Goal: Task Accomplishment & Management: Use online tool/utility

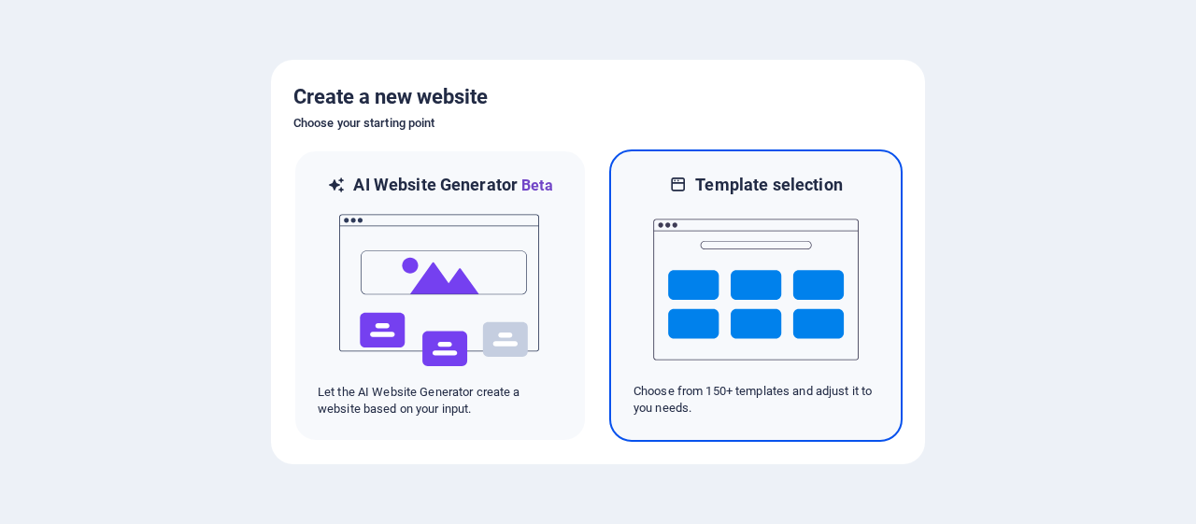
click at [748, 335] on img at bounding box center [756, 289] width 206 height 187
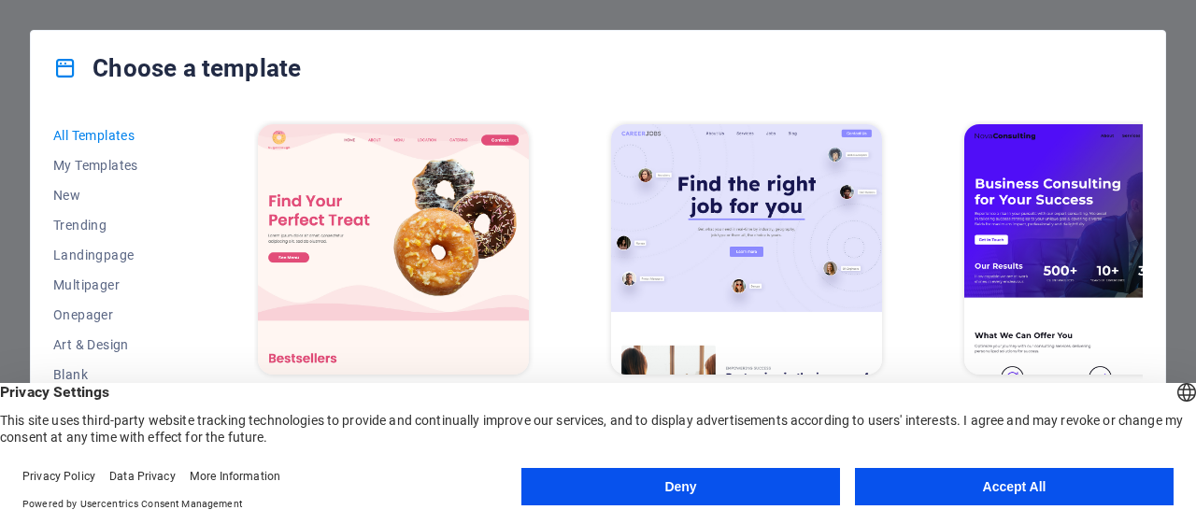
click at [930, 483] on button "Accept All" at bounding box center [1014, 486] width 319 height 37
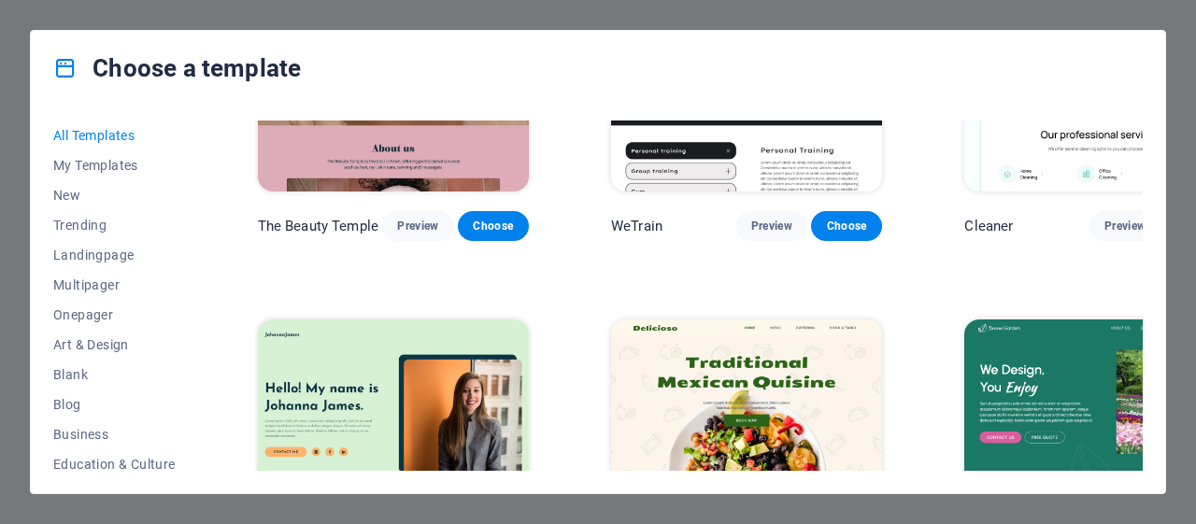
scroll to position [3537, 0]
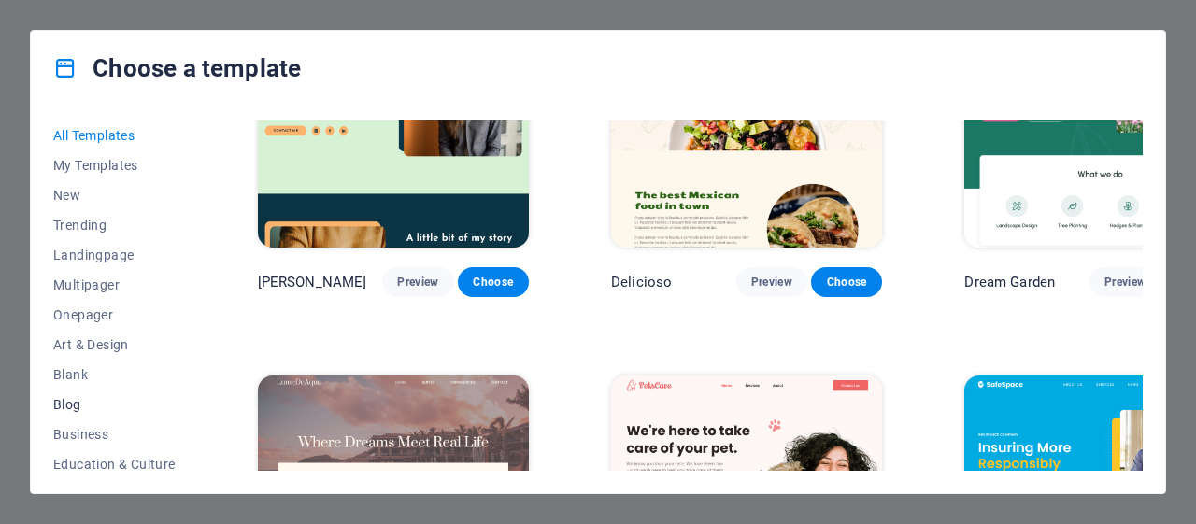
click at [63, 405] on span "Blog" at bounding box center [114, 404] width 122 height 15
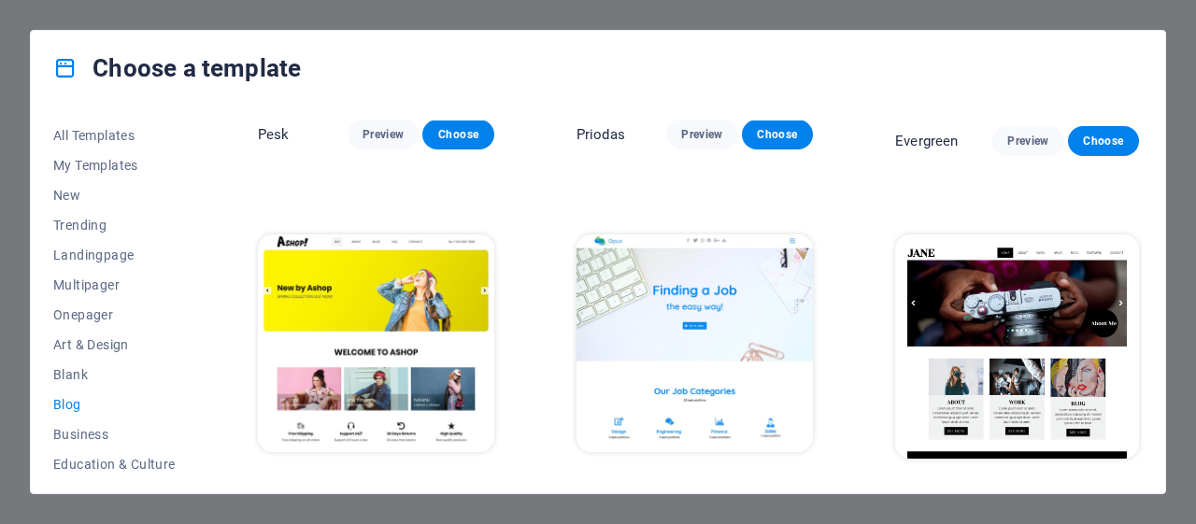
scroll to position [2732, 0]
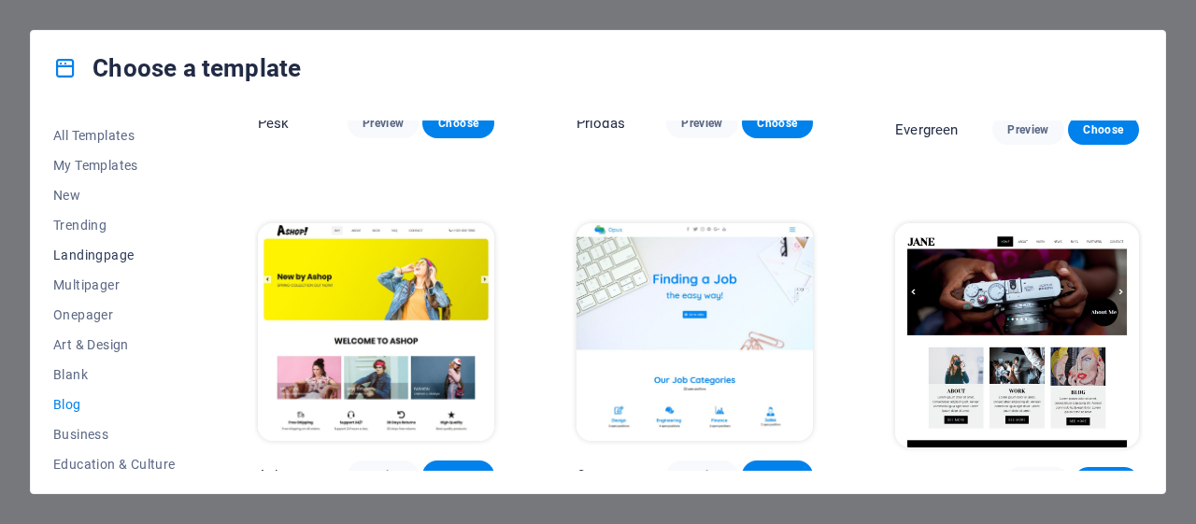
click at [110, 255] on span "Landingpage" at bounding box center [114, 255] width 122 height 15
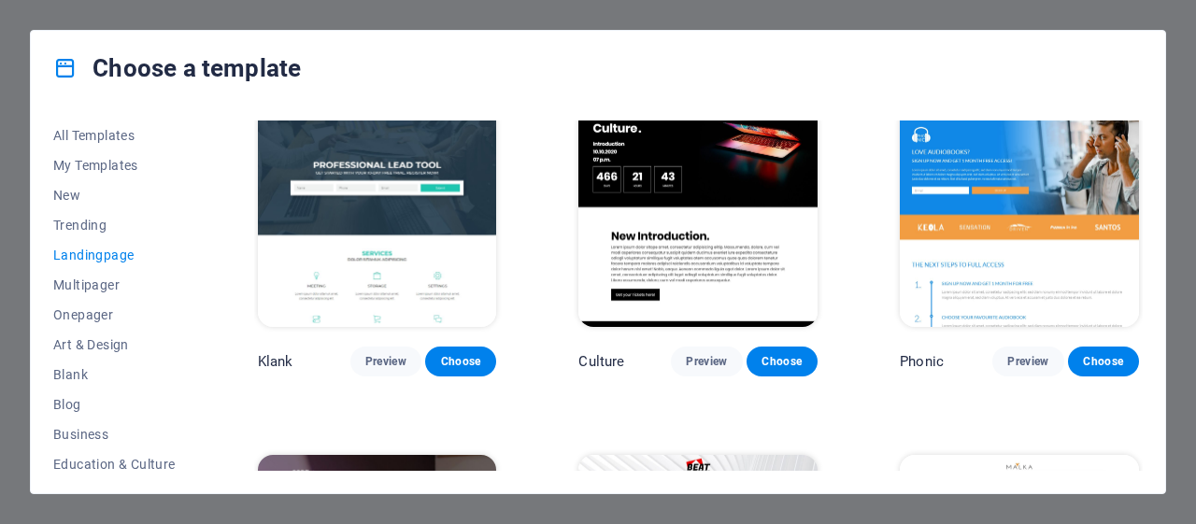
scroll to position [0, 0]
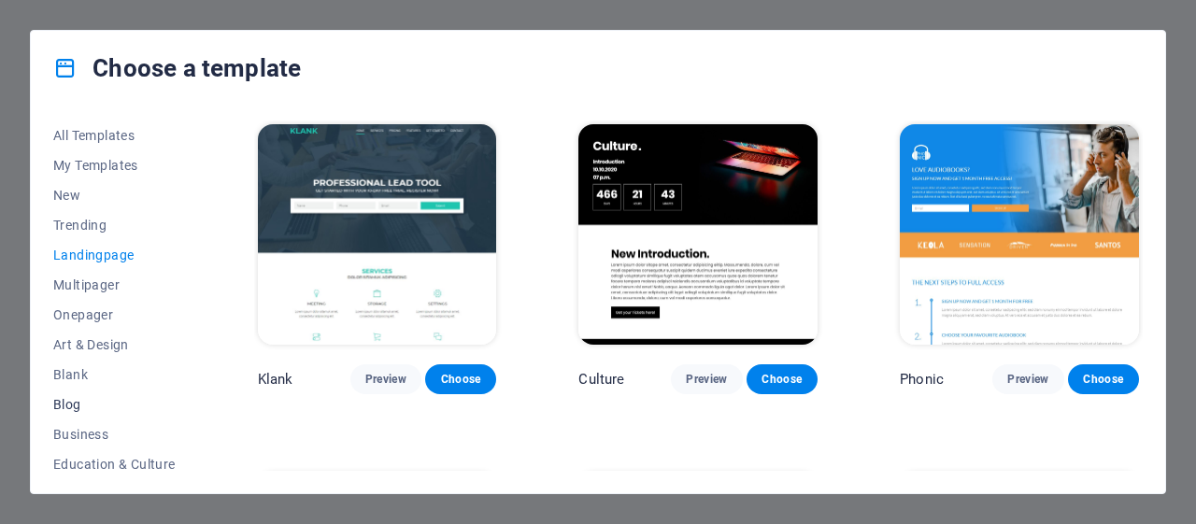
click at [78, 408] on span "Blog" at bounding box center [114, 404] width 122 height 15
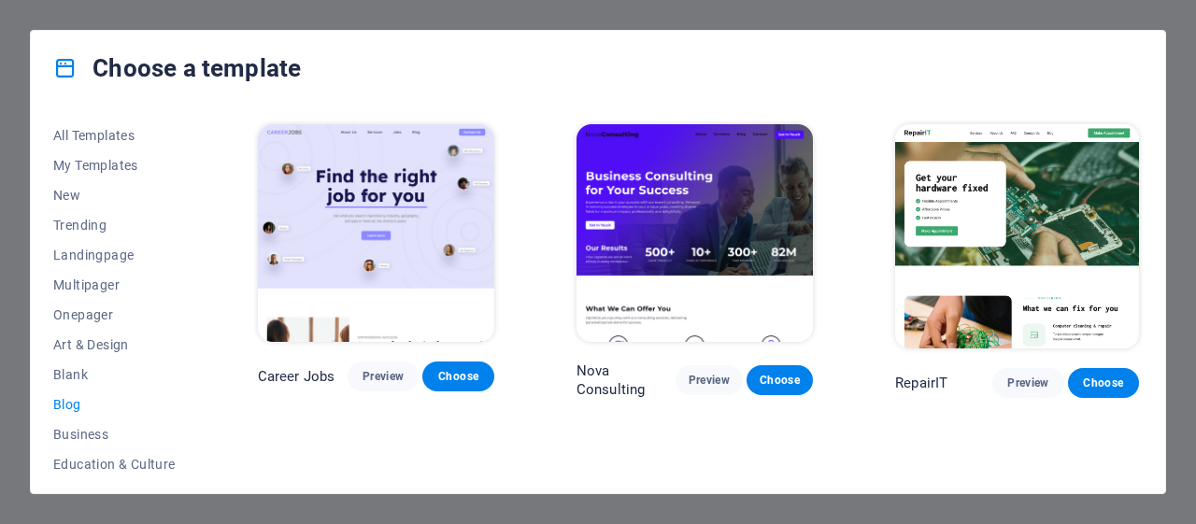
click at [78, 408] on span "Blog" at bounding box center [114, 404] width 122 height 15
click at [95, 319] on span "Onepager" at bounding box center [114, 315] width 122 height 15
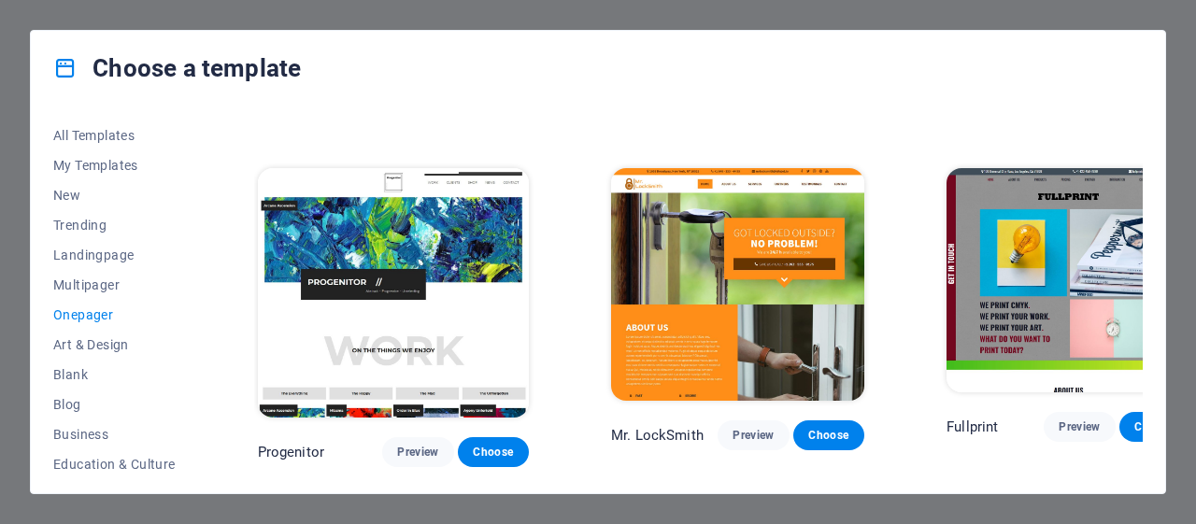
scroll to position [4823, 0]
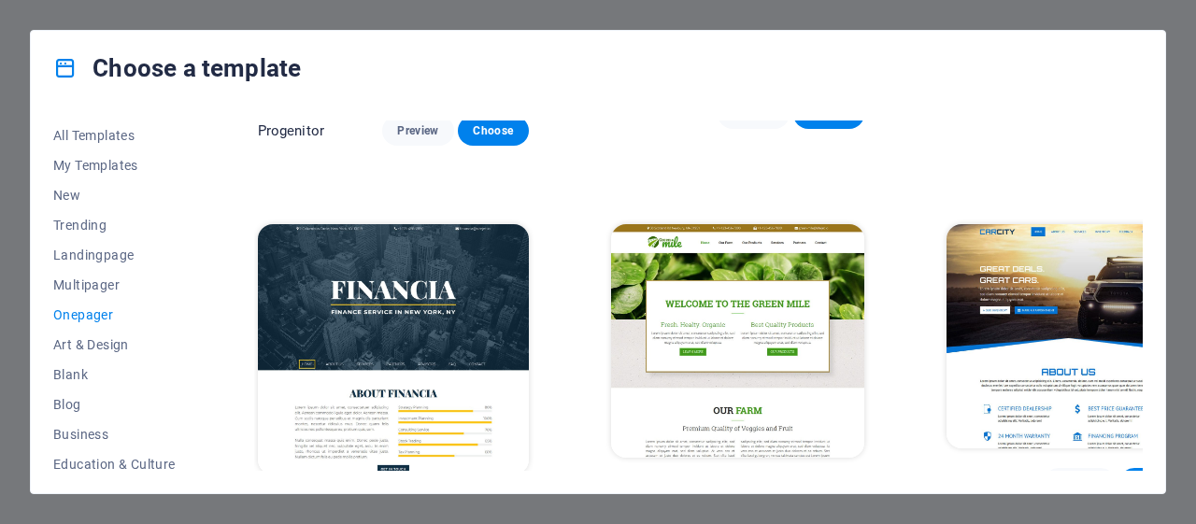
click at [1143, 353] on div "All Templates My Templates New Trending Landingpage Multipager Onepager Art & D…" at bounding box center [598, 300] width 1135 height 388
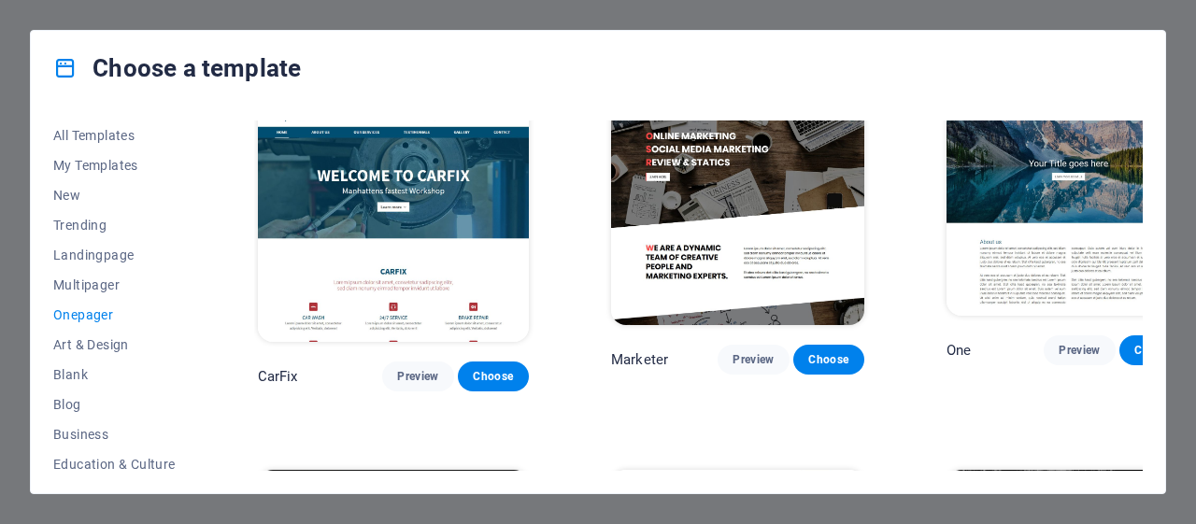
scroll to position [8680, 0]
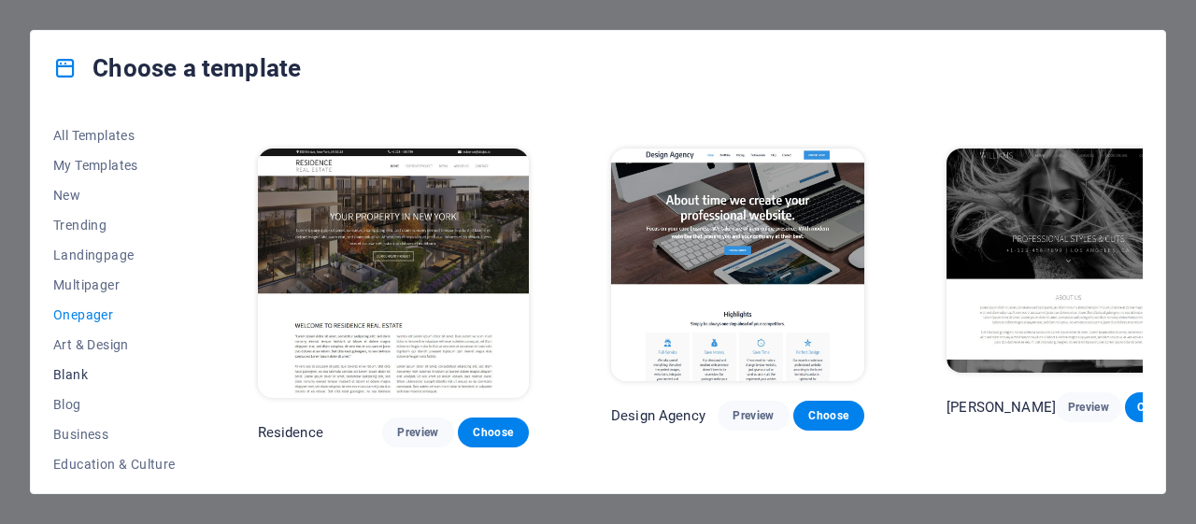
click at [87, 371] on span "Blank" at bounding box center [114, 374] width 122 height 15
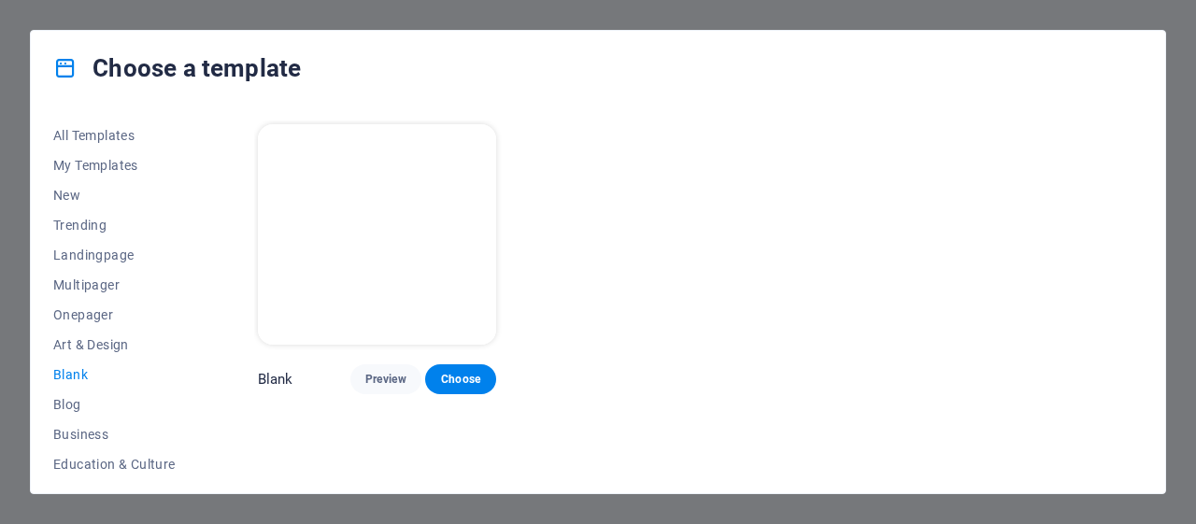
scroll to position [0, 0]
click at [79, 394] on button "Blog" at bounding box center [114, 405] width 122 height 30
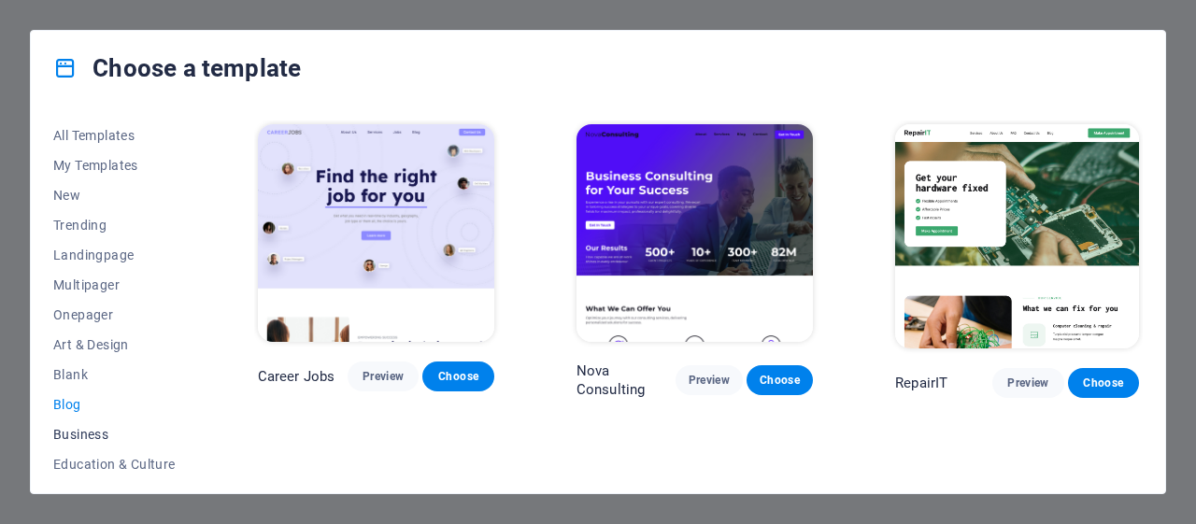
click at [90, 430] on span "Business" at bounding box center [114, 434] width 122 height 15
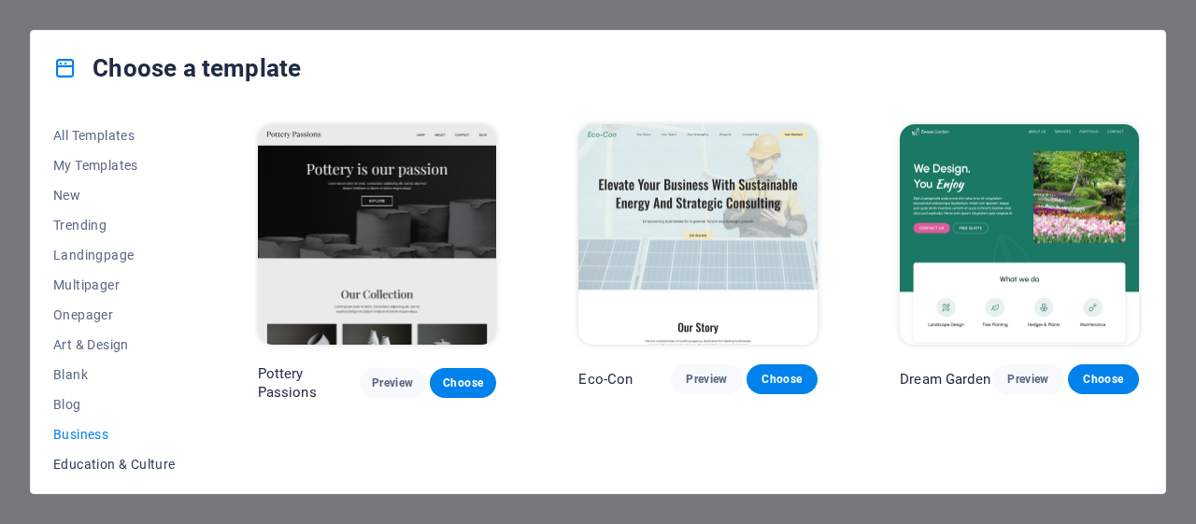
click at [102, 461] on span "Education & Culture" at bounding box center [114, 464] width 122 height 15
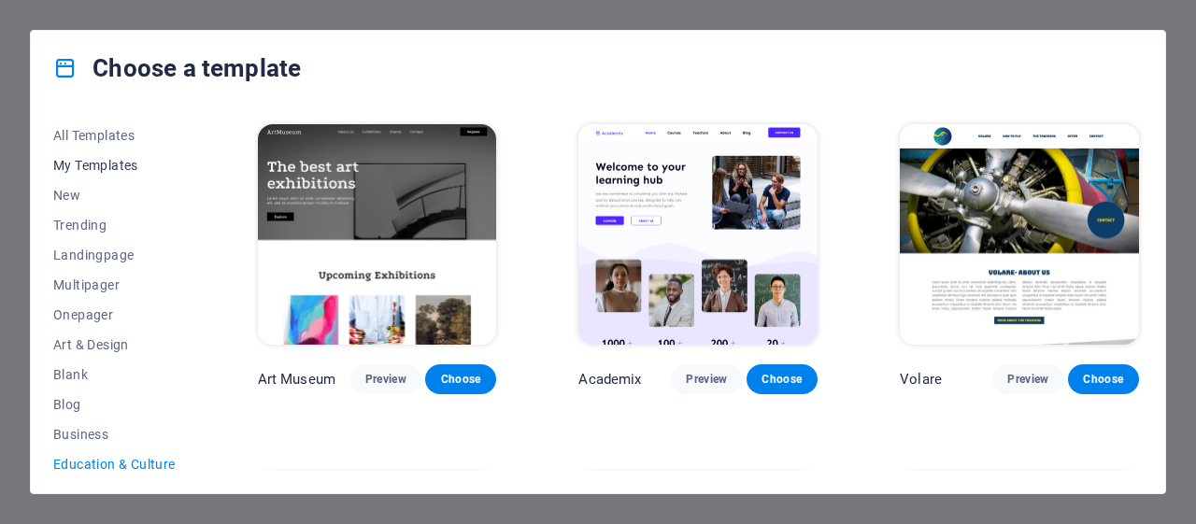
click at [124, 161] on span "My Templates" at bounding box center [114, 165] width 122 height 15
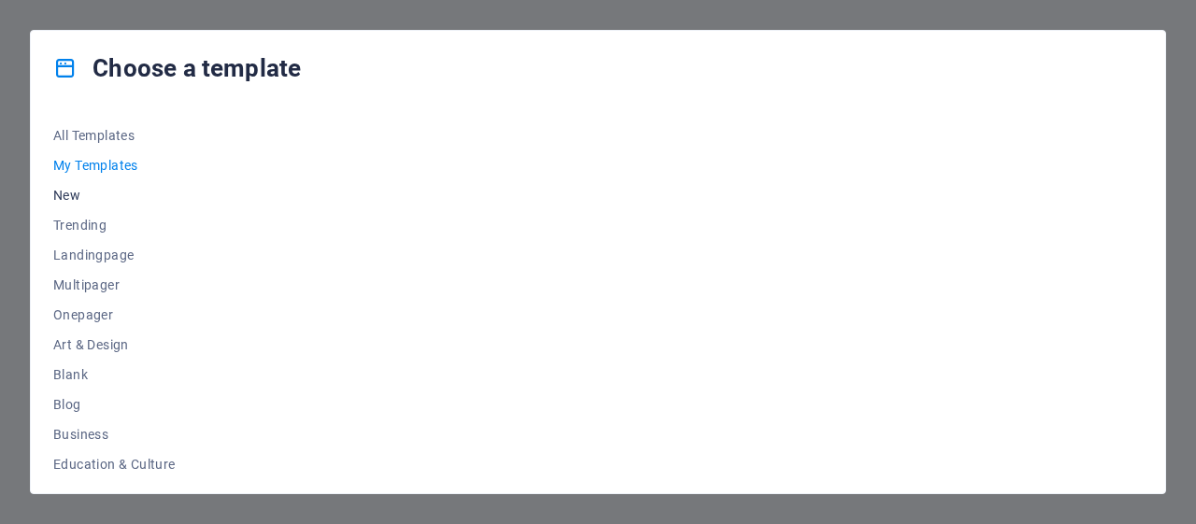
click at [84, 197] on span "New" at bounding box center [114, 195] width 122 height 15
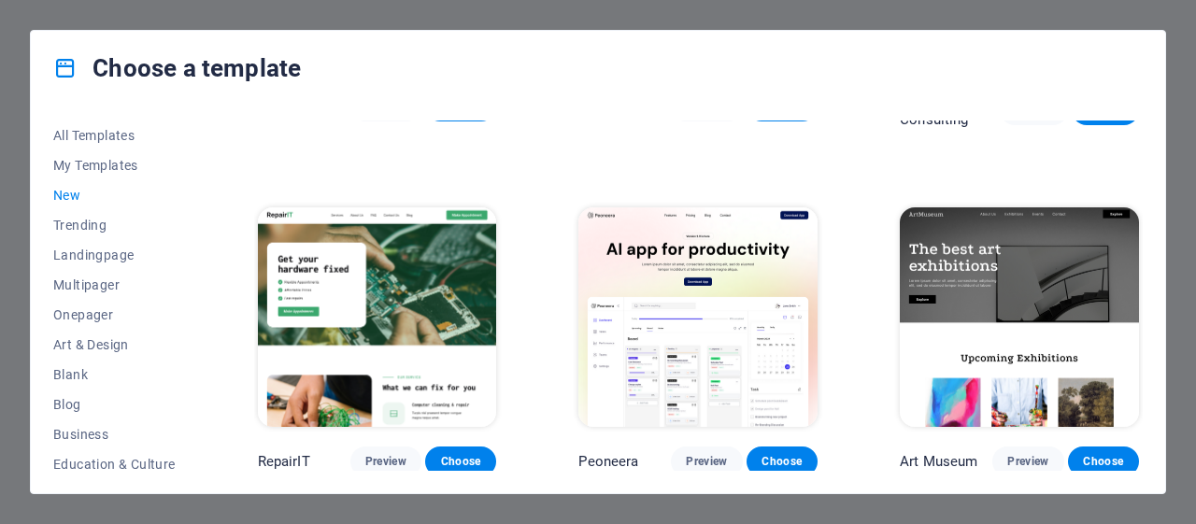
scroll to position [322, 0]
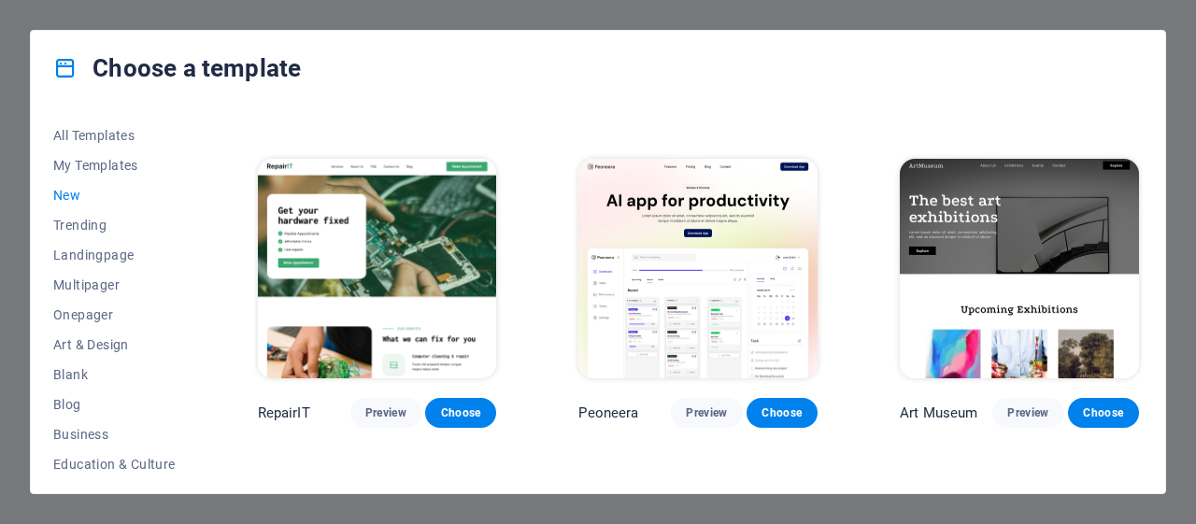
click at [1143, 231] on div "All Templates My Templates New Trending Landingpage Multipager Onepager Art & D…" at bounding box center [598, 300] width 1135 height 388
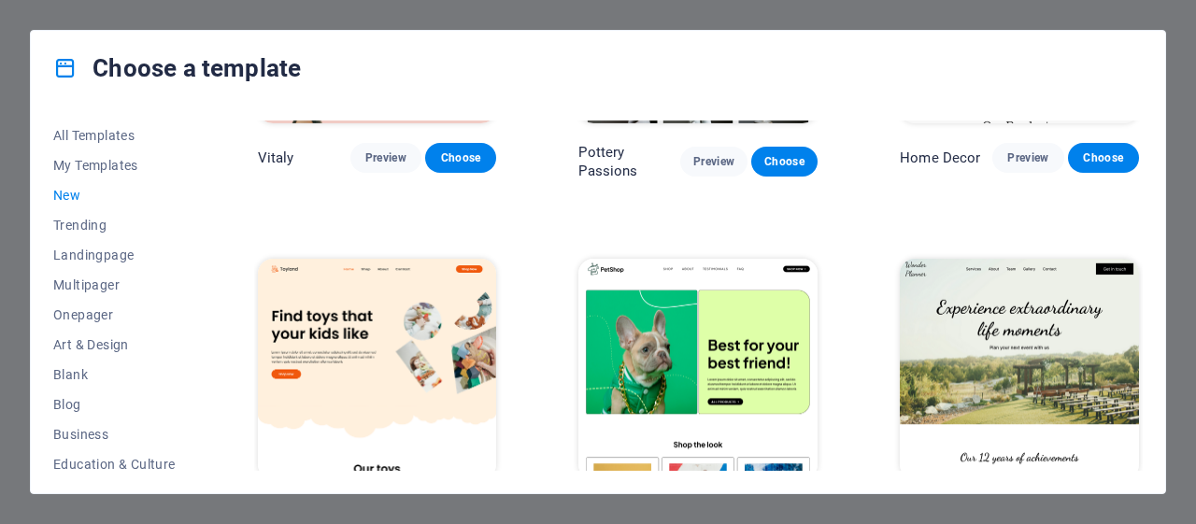
scroll to position [965, 0]
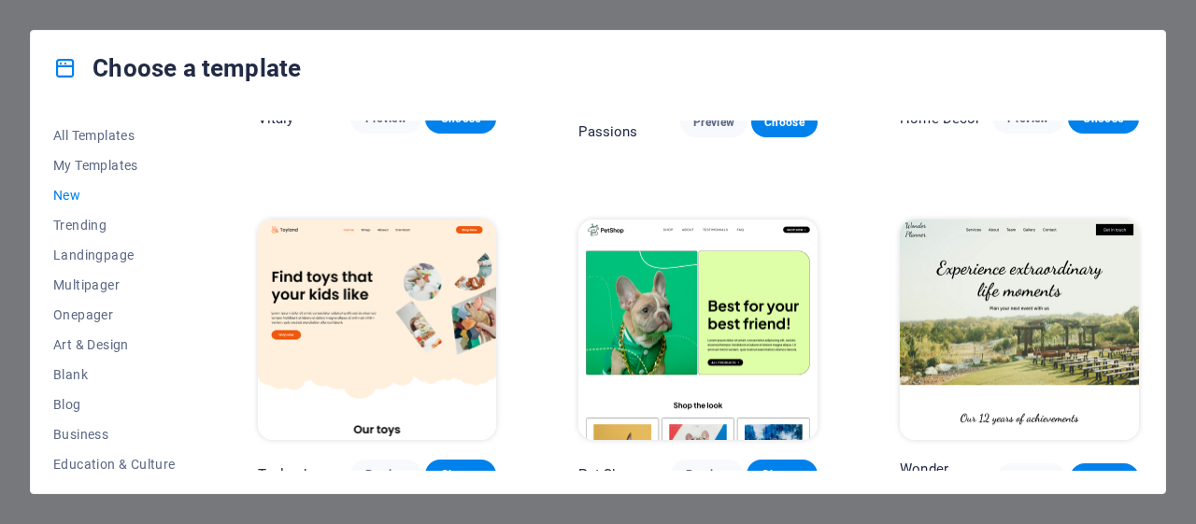
click at [1146, 358] on div "All Templates My Templates New Trending Landingpage Multipager Onepager Art & D…" at bounding box center [598, 300] width 1135 height 388
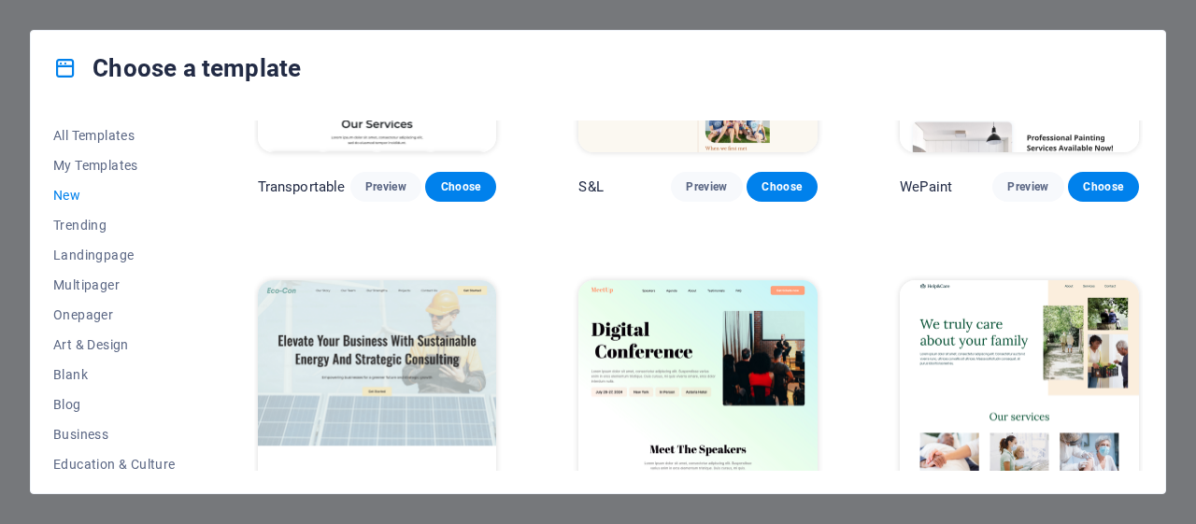
scroll to position [1687, 0]
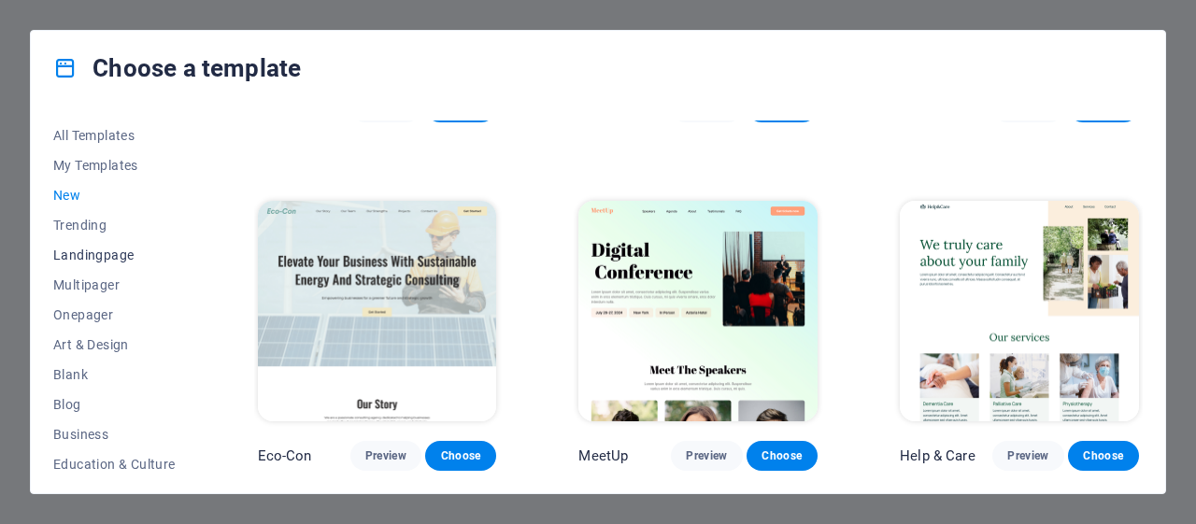
click at [110, 257] on span "Landingpage" at bounding box center [114, 255] width 122 height 15
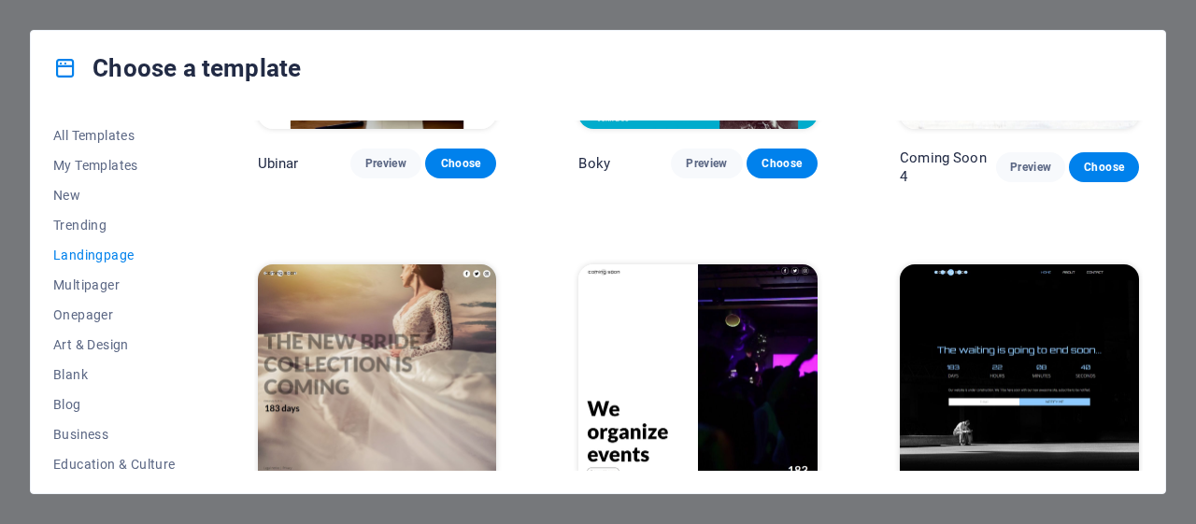
scroll to position [2332, 0]
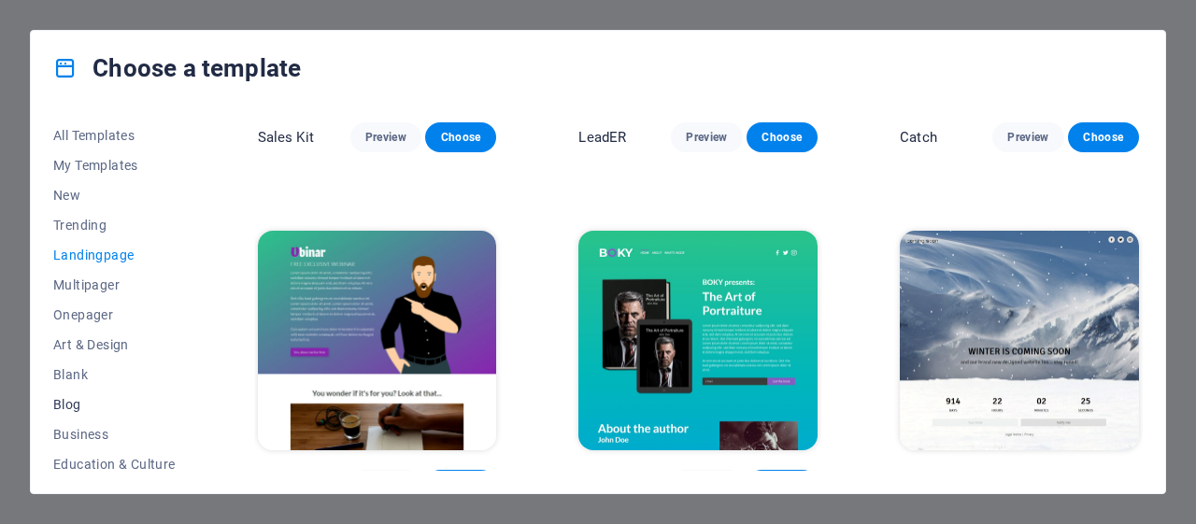
click at [75, 397] on span "Blog" at bounding box center [114, 404] width 122 height 15
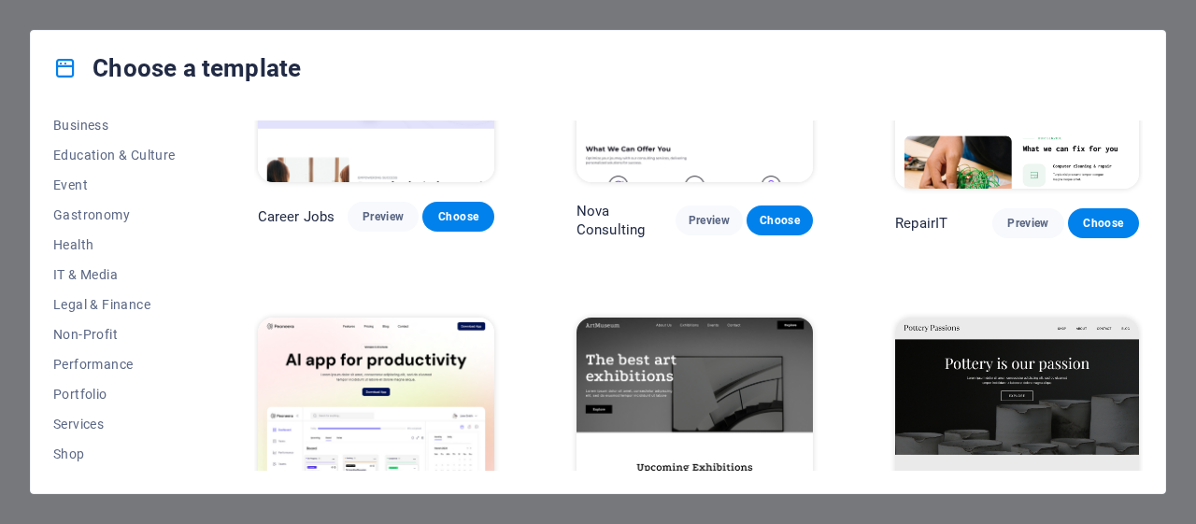
scroll to position [305, 0]
click at [113, 275] on span "IT & Media" at bounding box center [114, 279] width 122 height 15
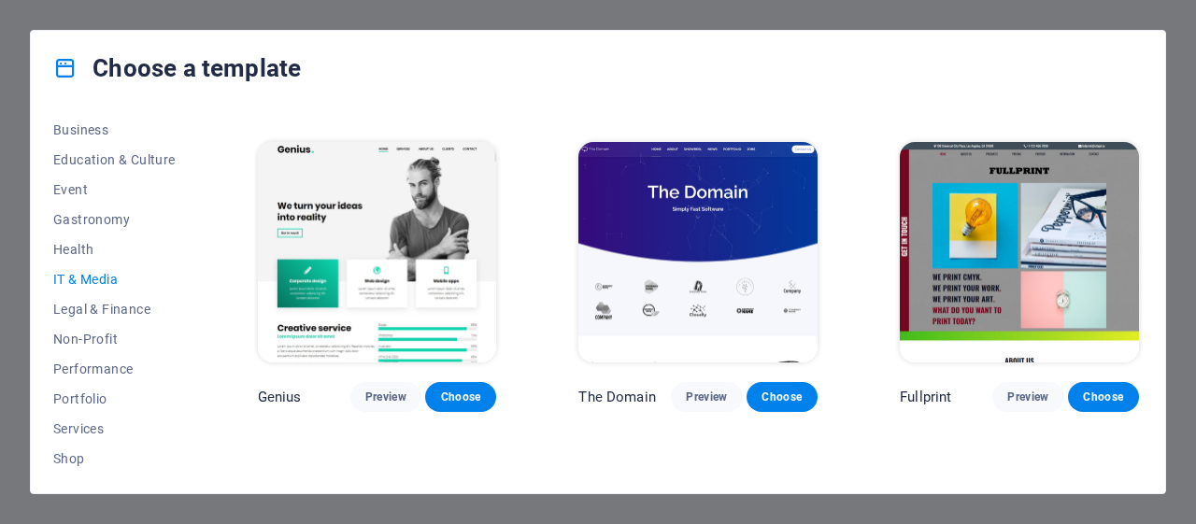
scroll to position [706, 0]
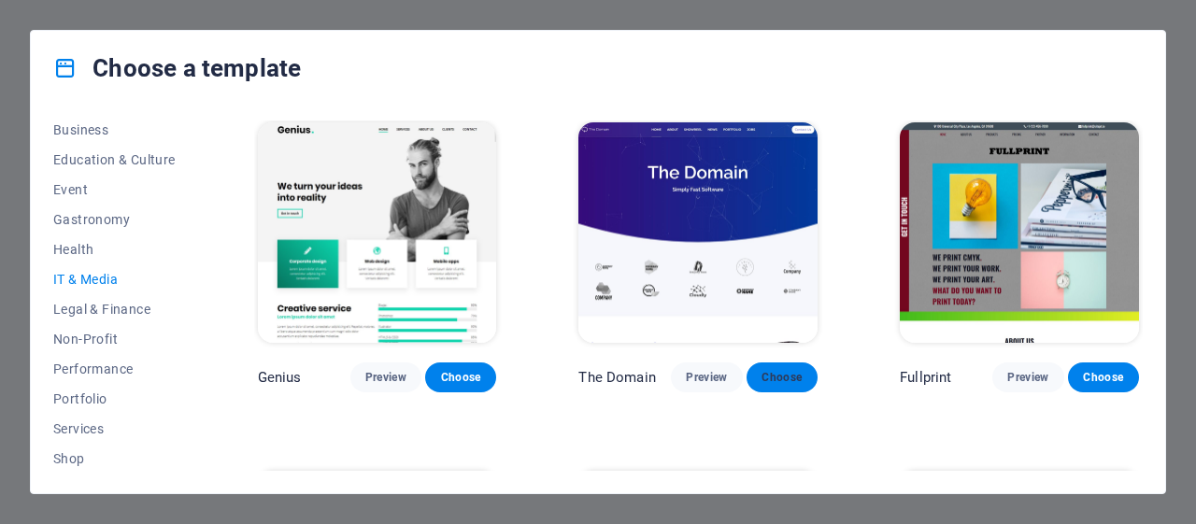
click at [807, 381] on button "Choose" at bounding box center [782, 378] width 71 height 30
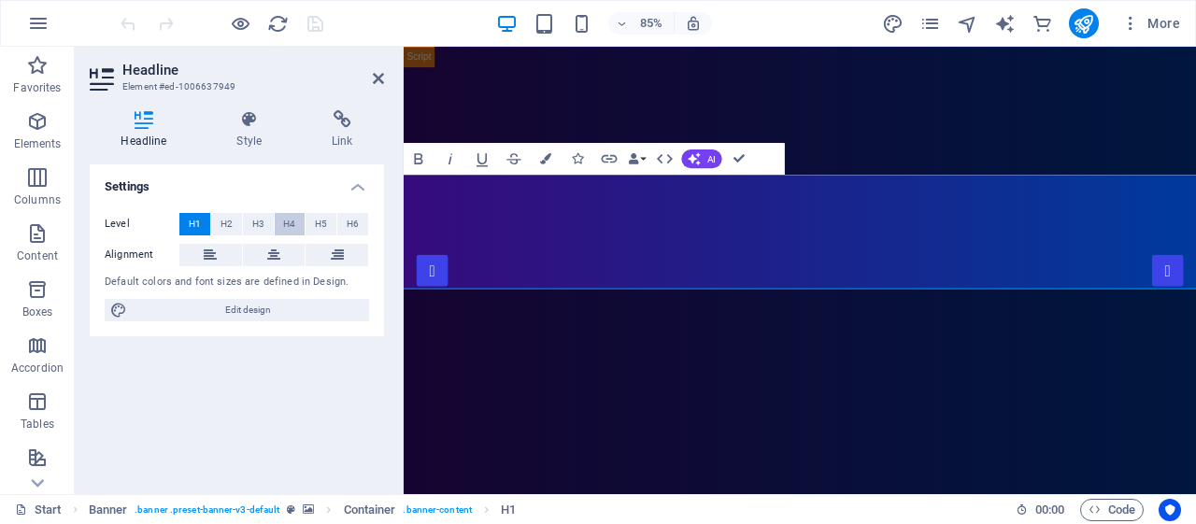
click at [290, 225] on span "H4" at bounding box center [289, 224] width 12 height 22
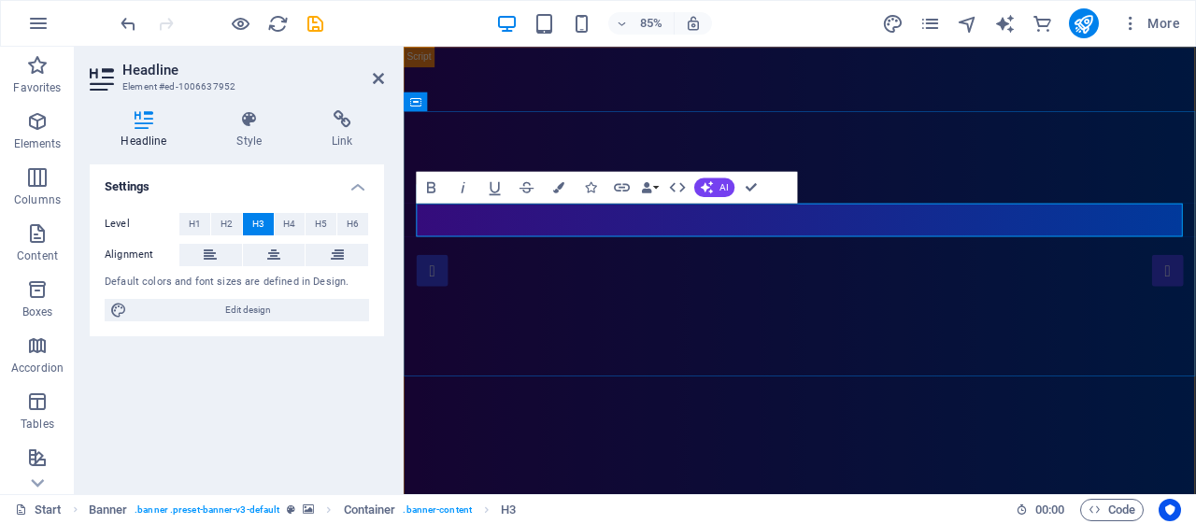
click at [287, 225] on span "H4" at bounding box center [289, 224] width 12 height 22
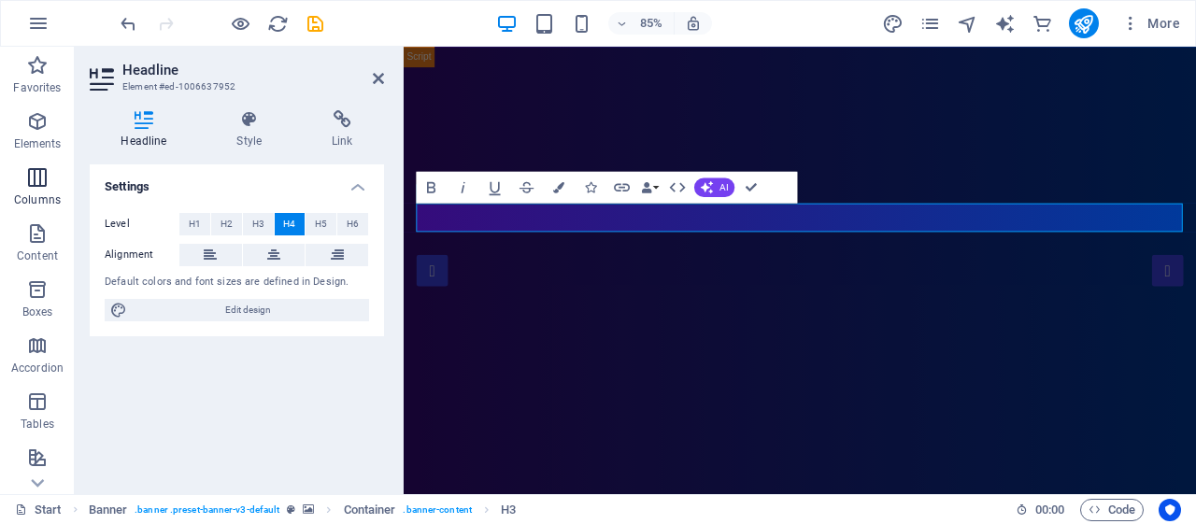
click at [36, 186] on icon "button" at bounding box center [37, 177] width 22 height 22
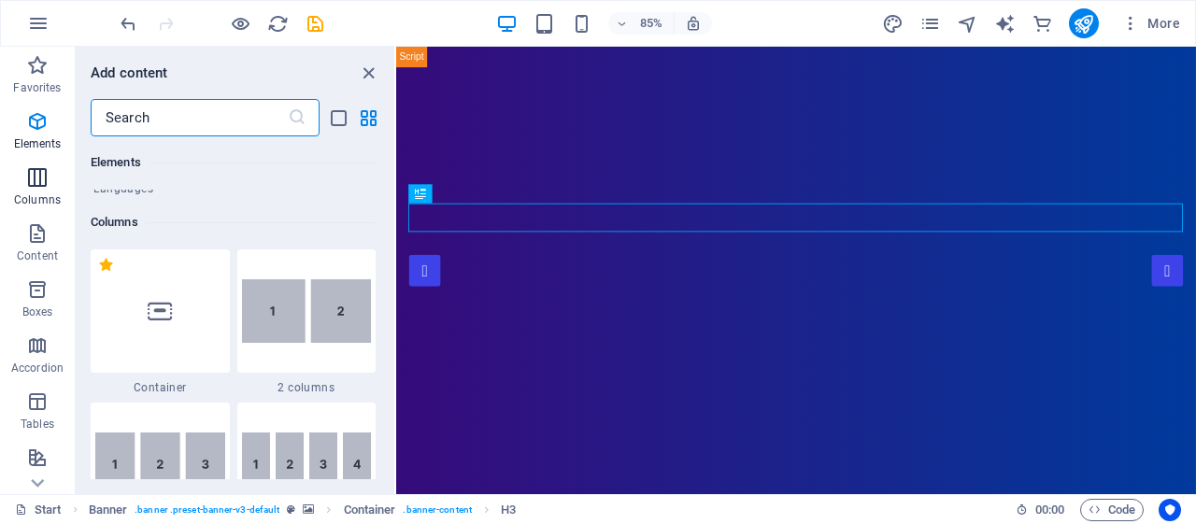
scroll to position [925, 0]
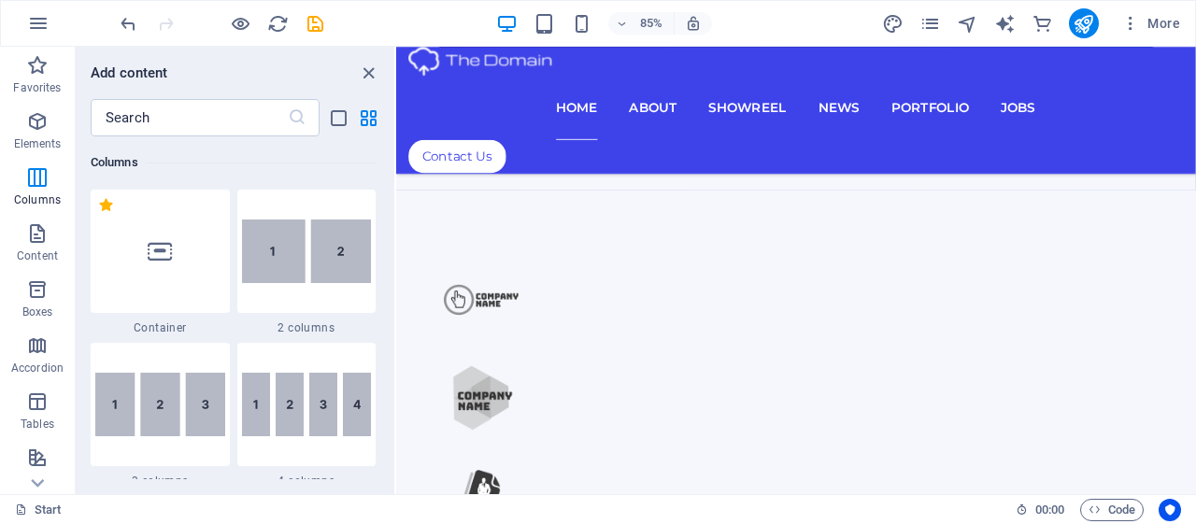
scroll to position [989, 0]
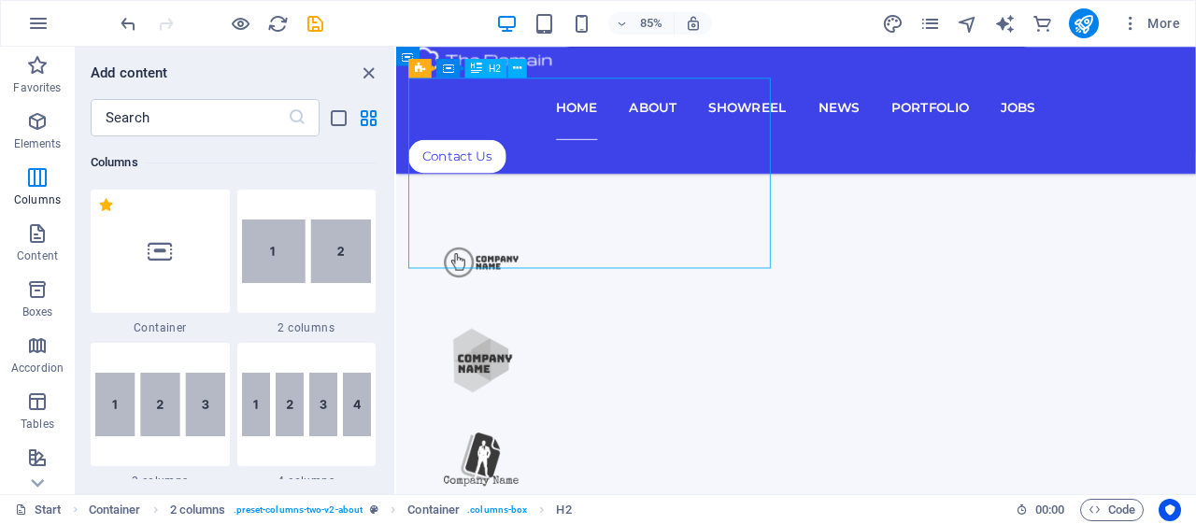
scroll to position [987, 0]
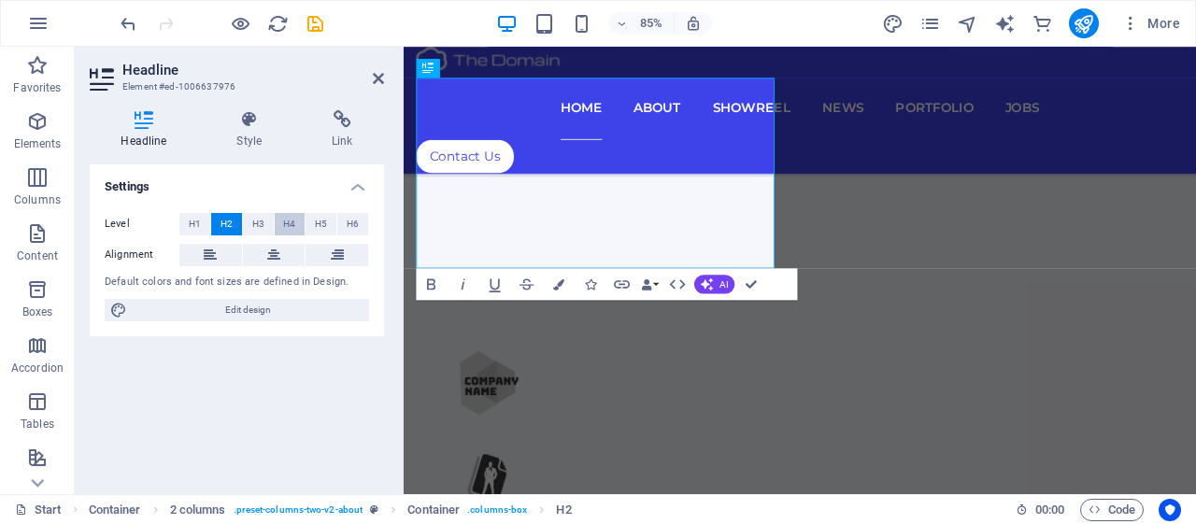
click at [294, 229] on span "H4" at bounding box center [289, 224] width 12 height 22
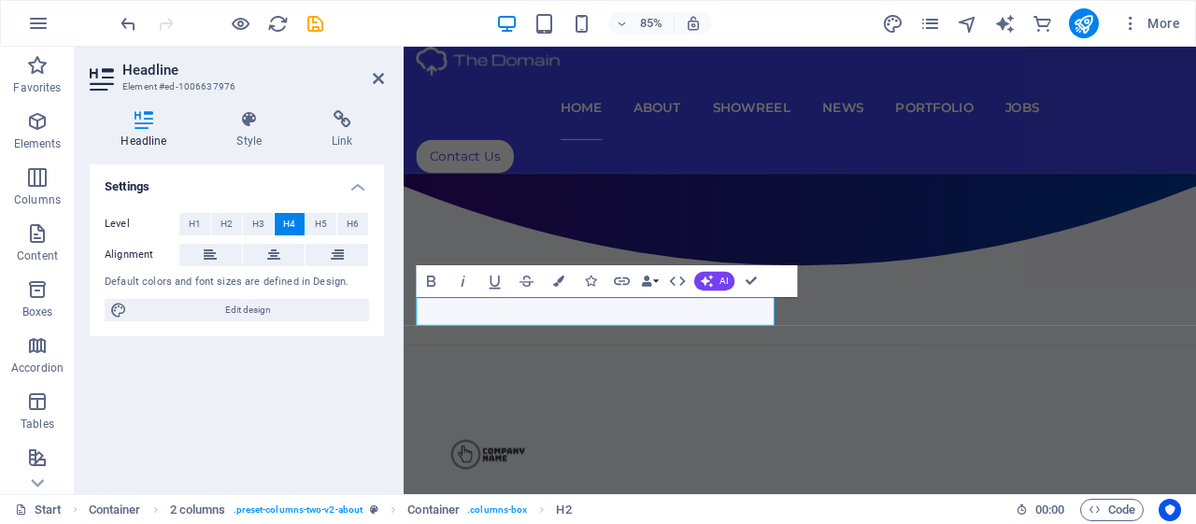
scroll to position [850, 0]
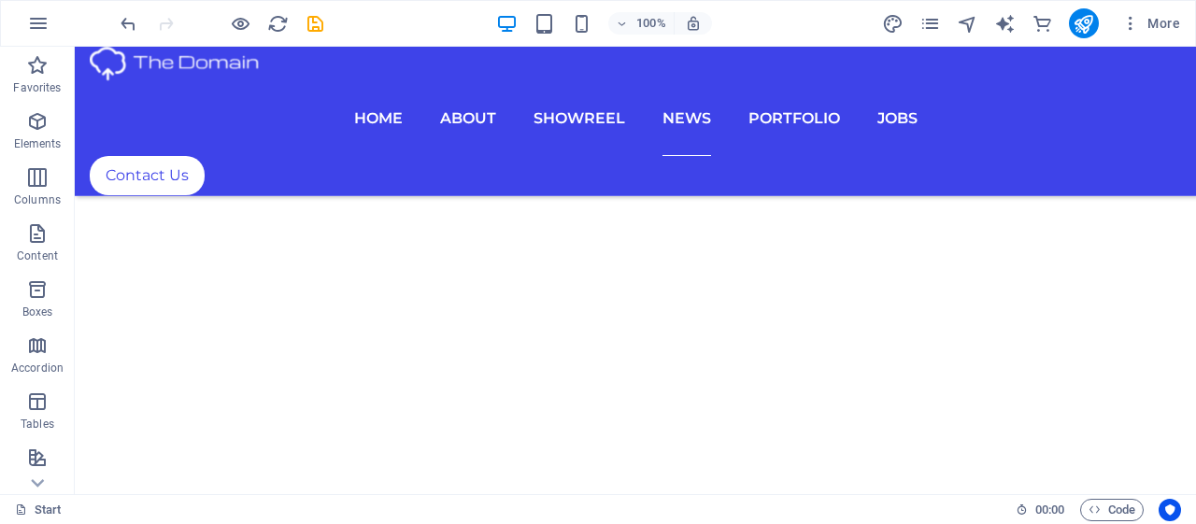
scroll to position [8019, 0]
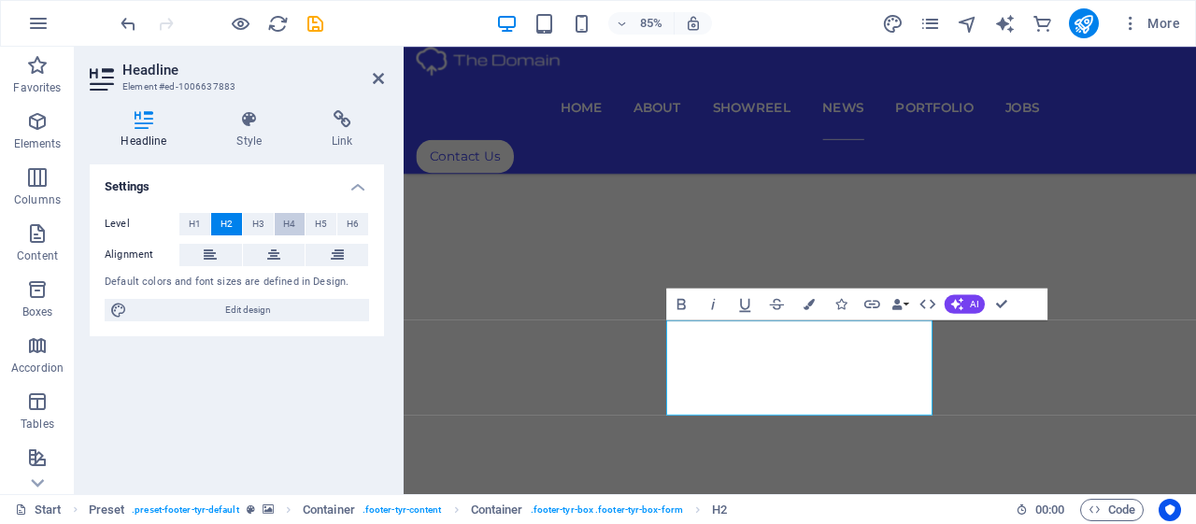
click at [298, 223] on button "H4" at bounding box center [290, 224] width 31 height 22
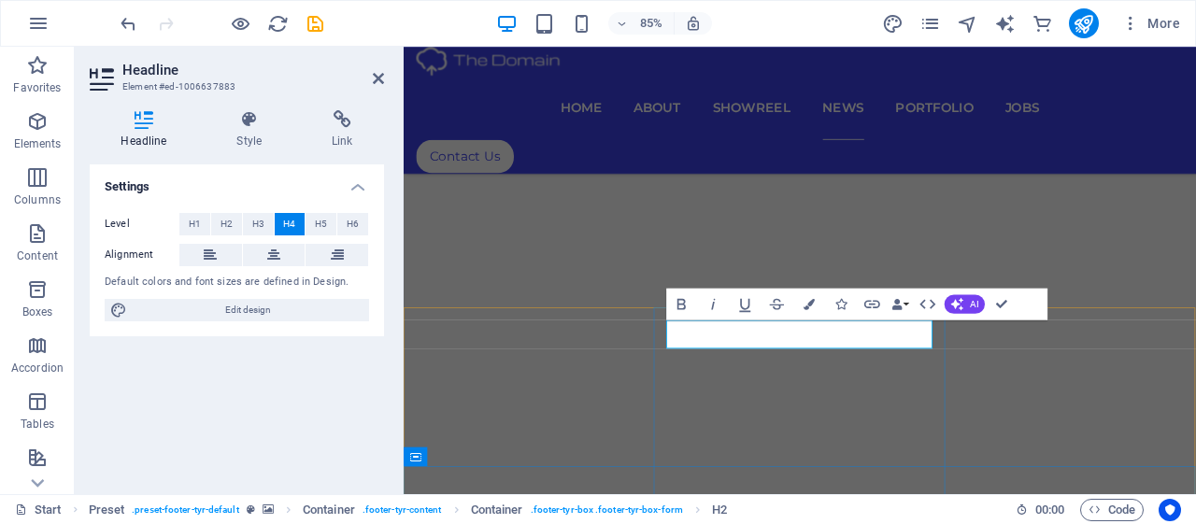
click at [320, 219] on span "H5" at bounding box center [321, 224] width 12 height 22
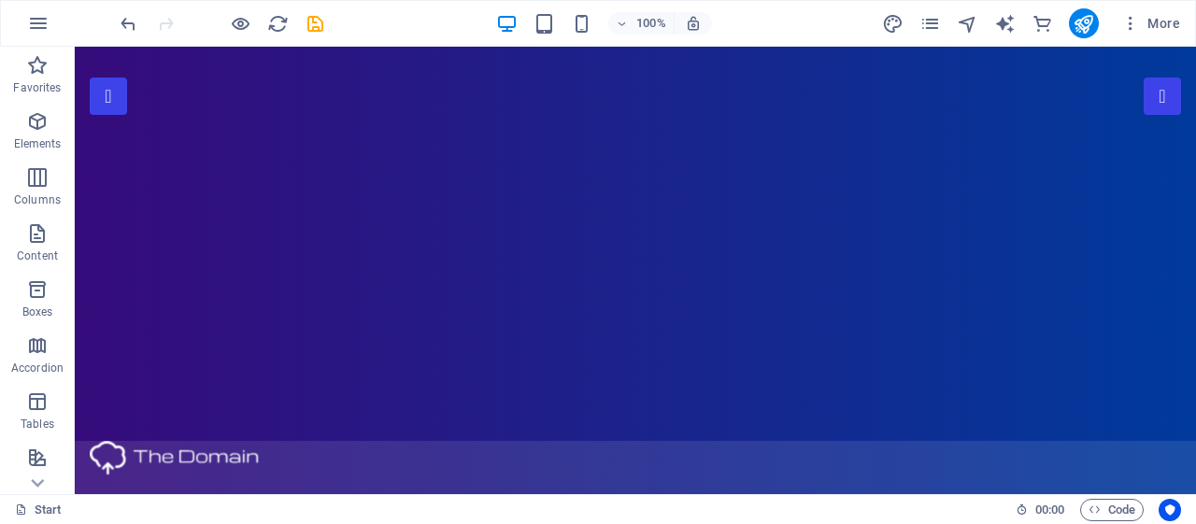
scroll to position [0, 0]
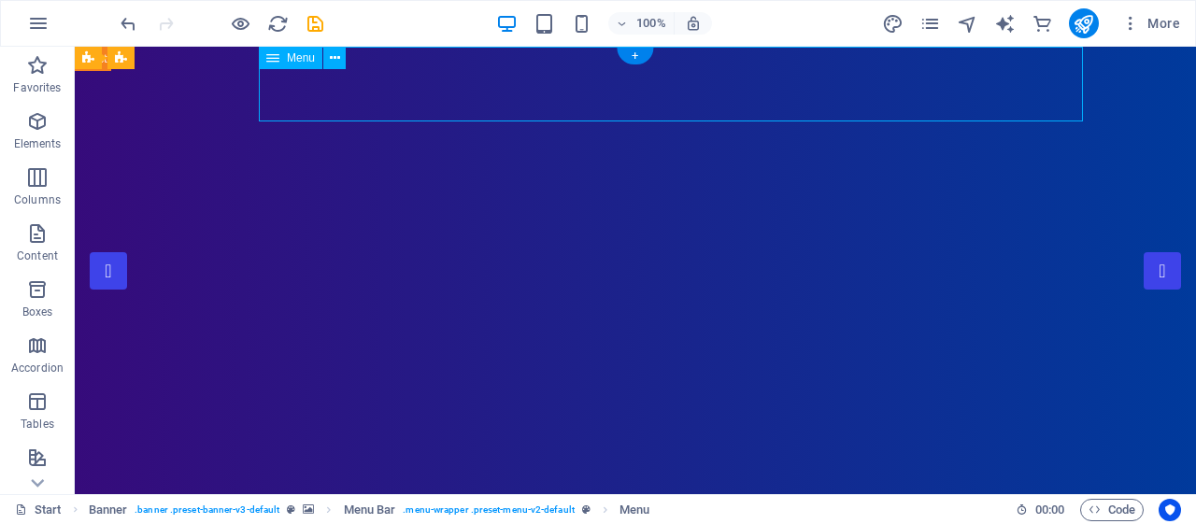
select select
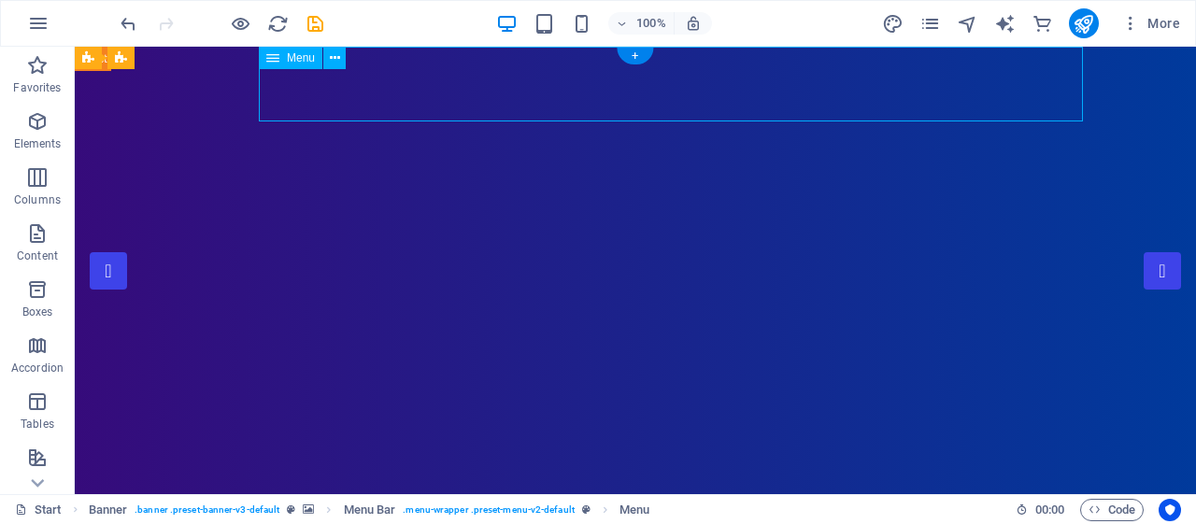
select select
select select "1"
select select
select select "2"
select select
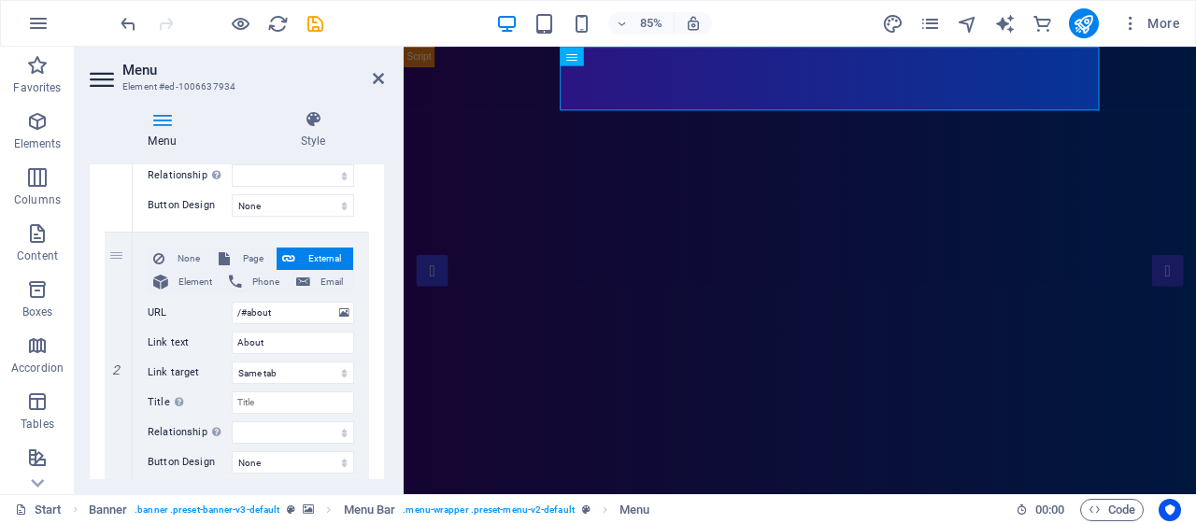
scroll to position [436, 0]
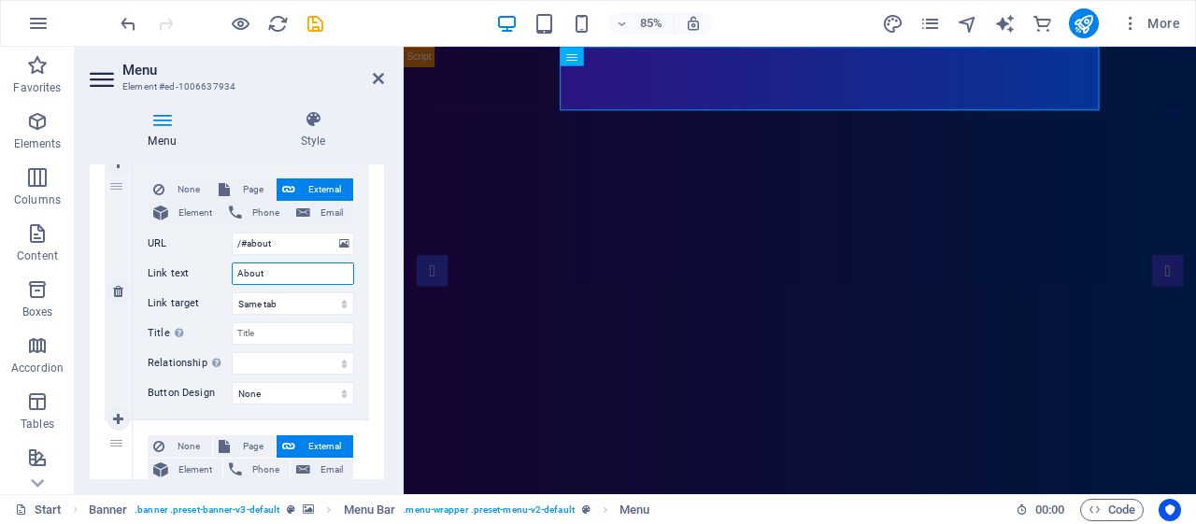
click at [278, 273] on input "About" at bounding box center [293, 274] width 122 height 22
type input "A"
select select
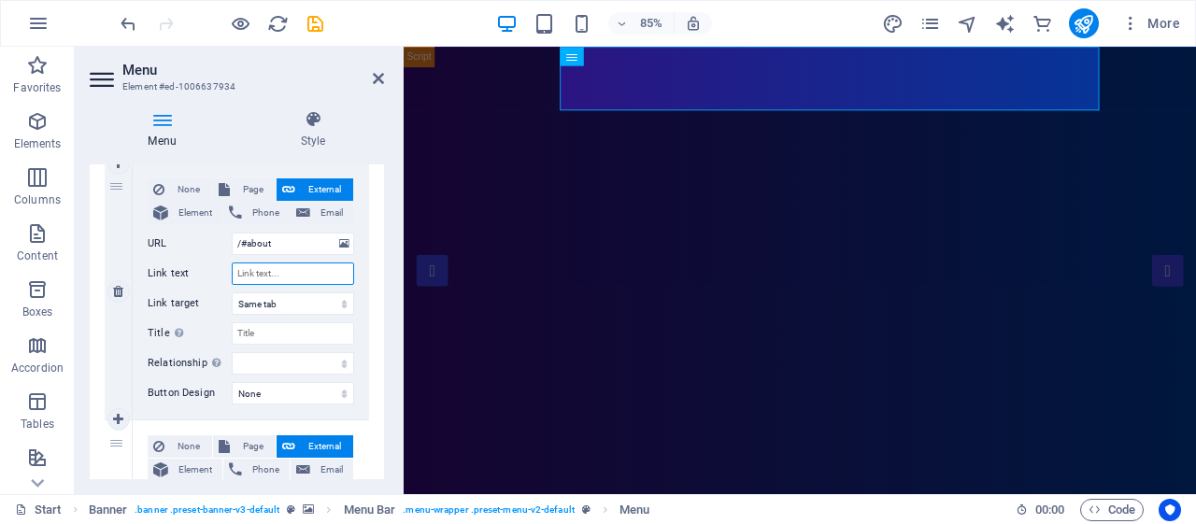
select select
type input "Pf"
select select
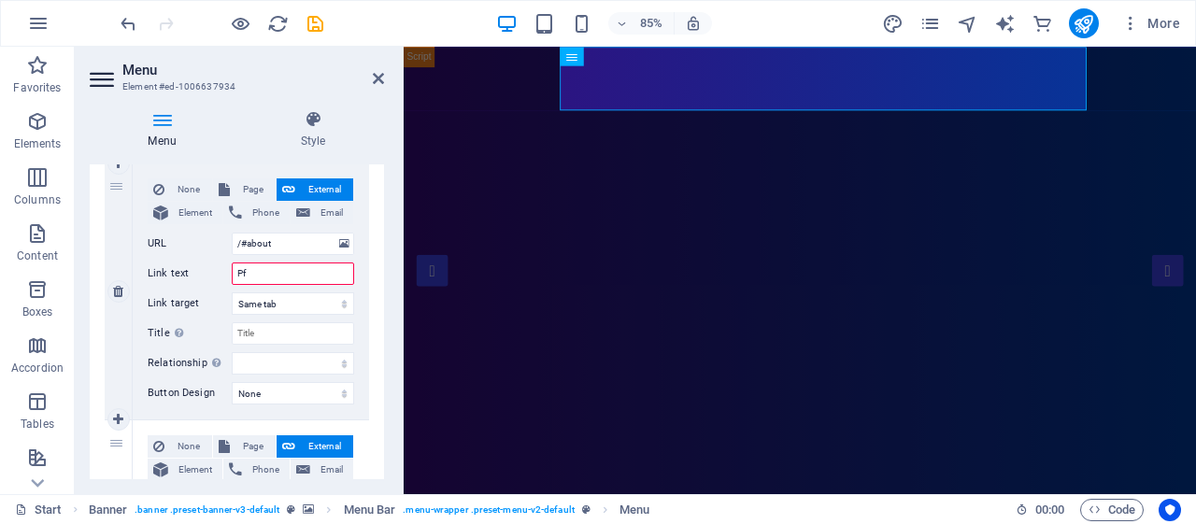
type input "Pfi"
select select
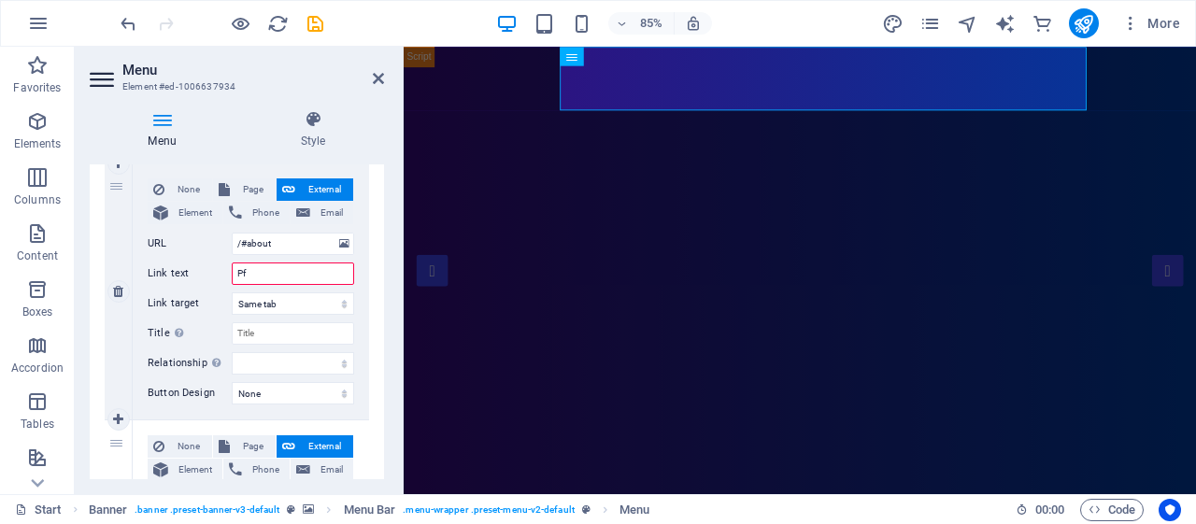
select select
type input "Pfil"
select select
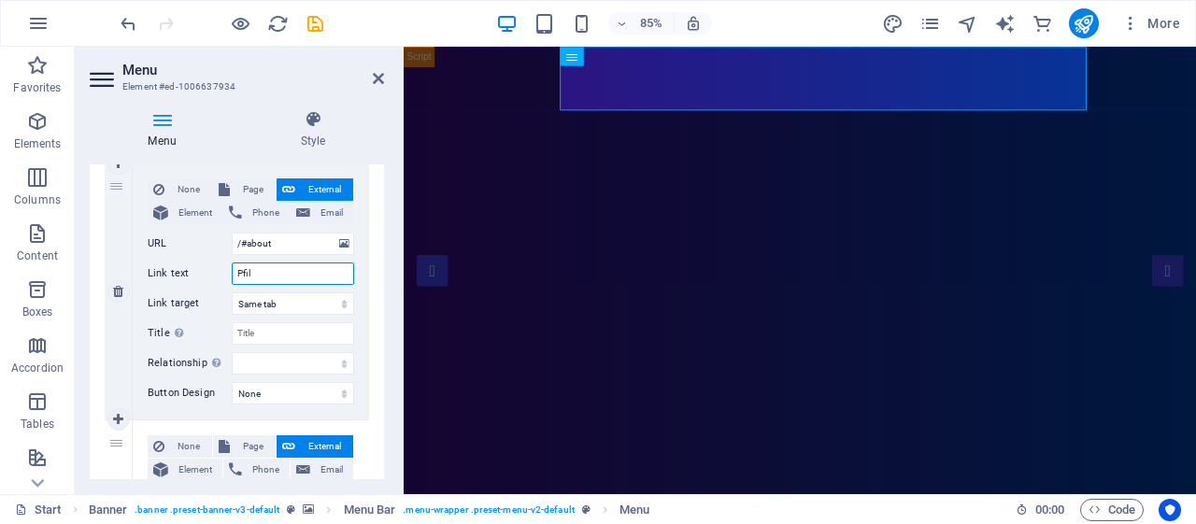
select select
type input "P"
select select
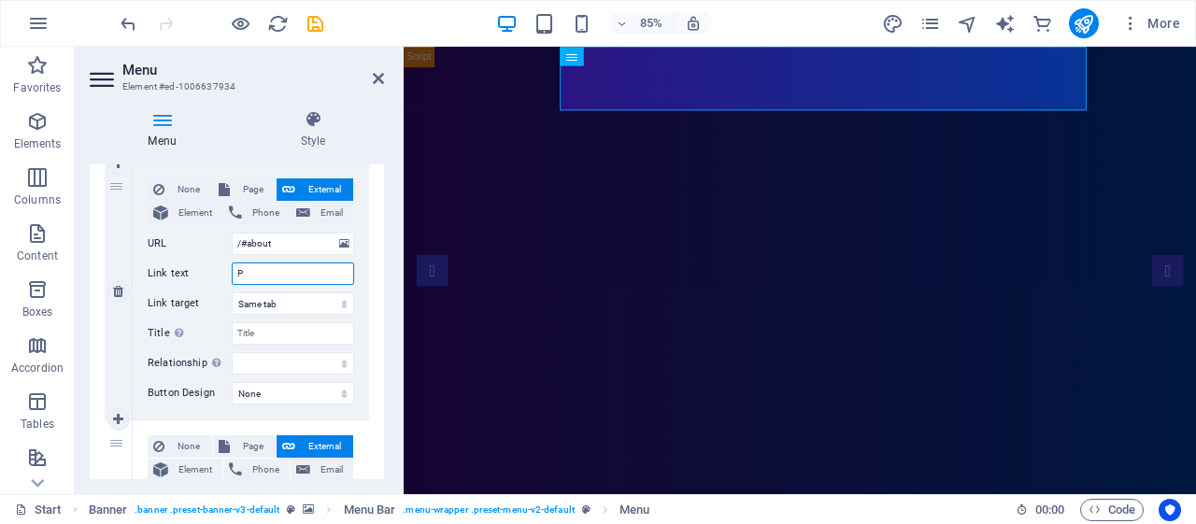
select select
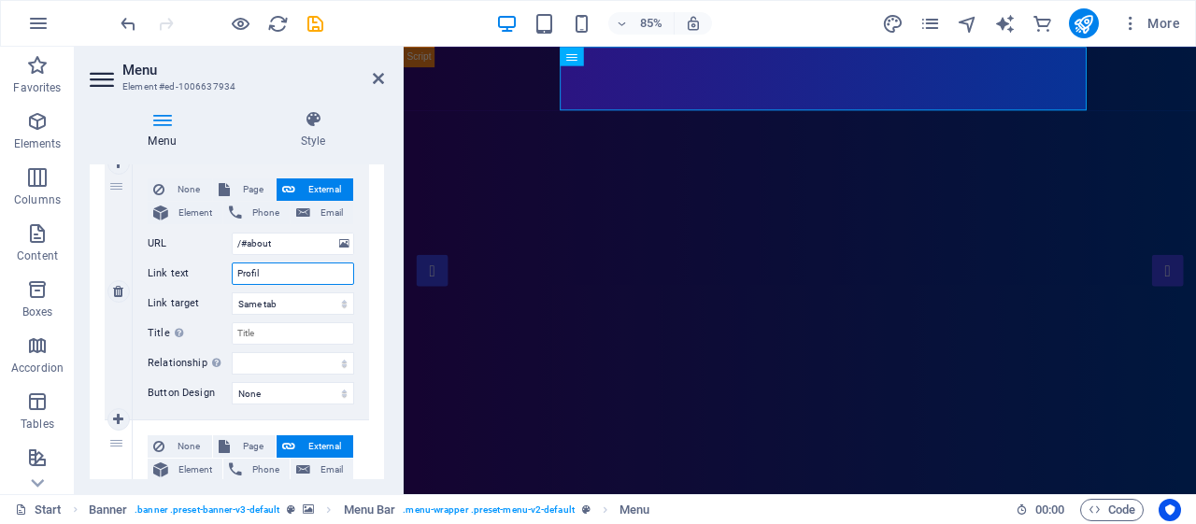
type input "Profile"
select select
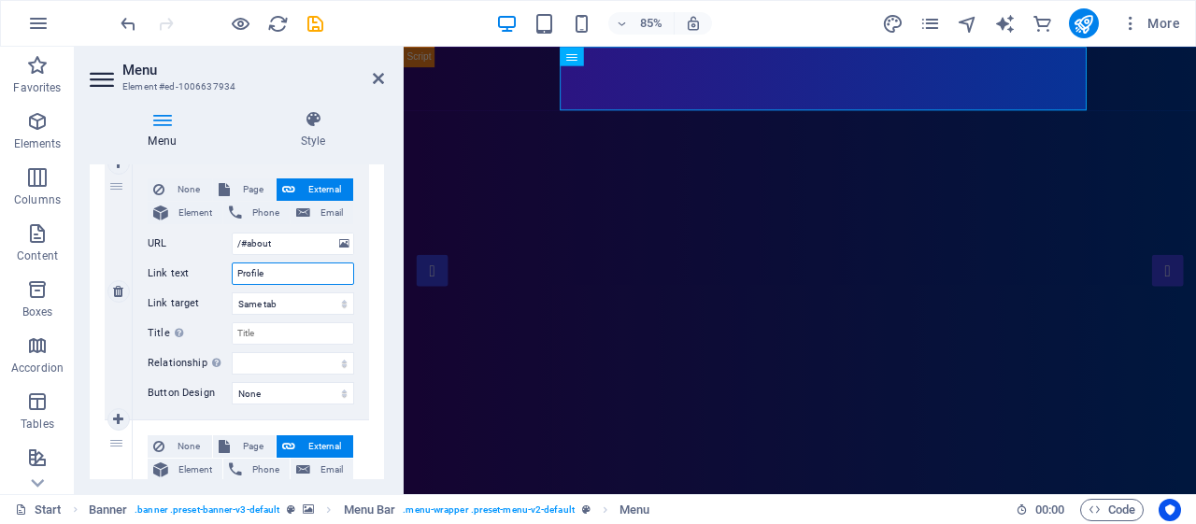
select select
click at [401, 337] on div at bounding box center [401, 271] width 4 height 448
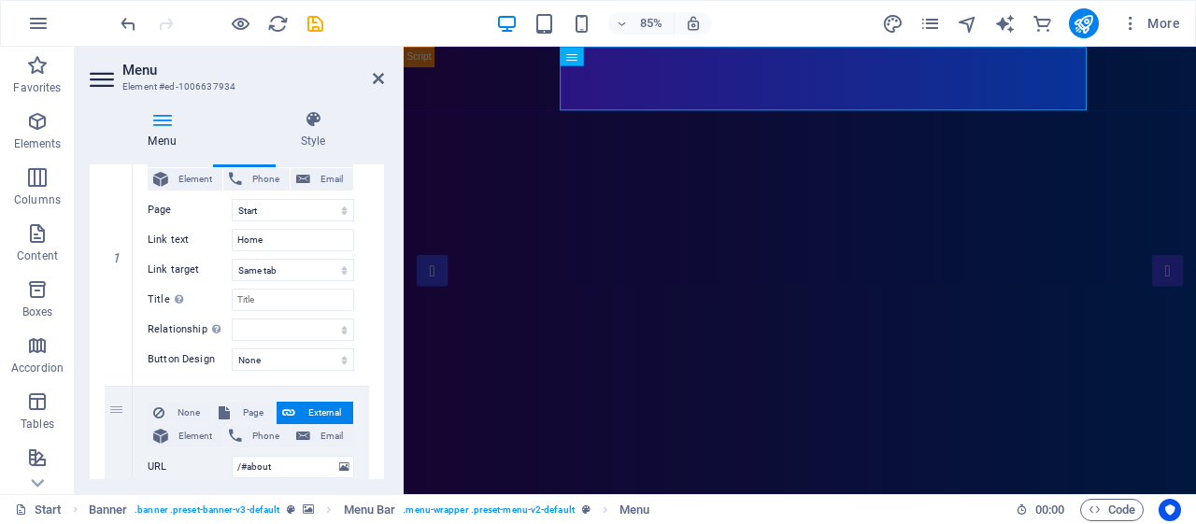
scroll to position [0, 0]
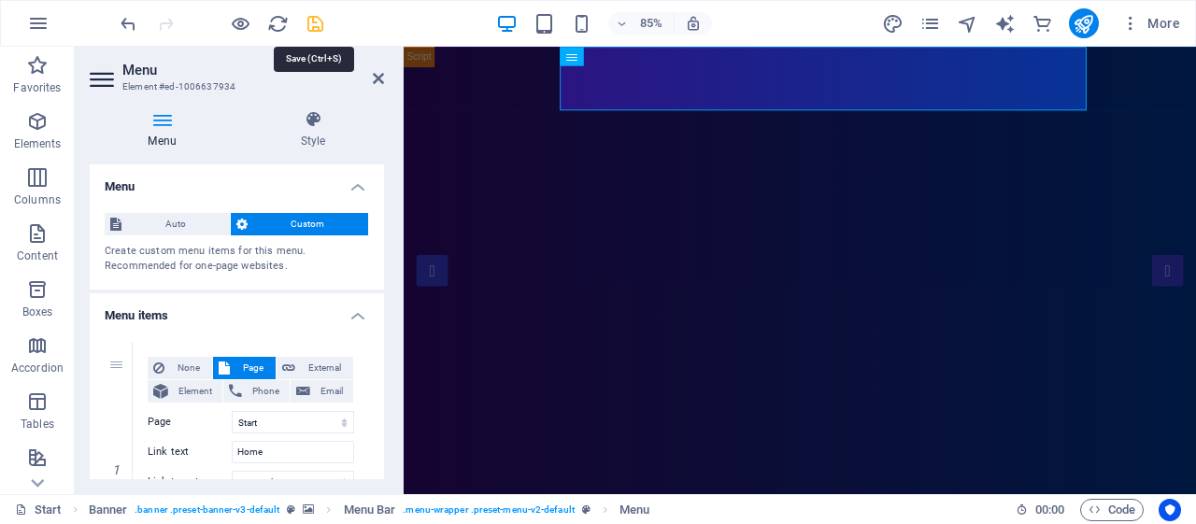
type input "Profile"
click at [313, 17] on icon "save" at bounding box center [315, 23] width 21 height 21
checkbox input "false"
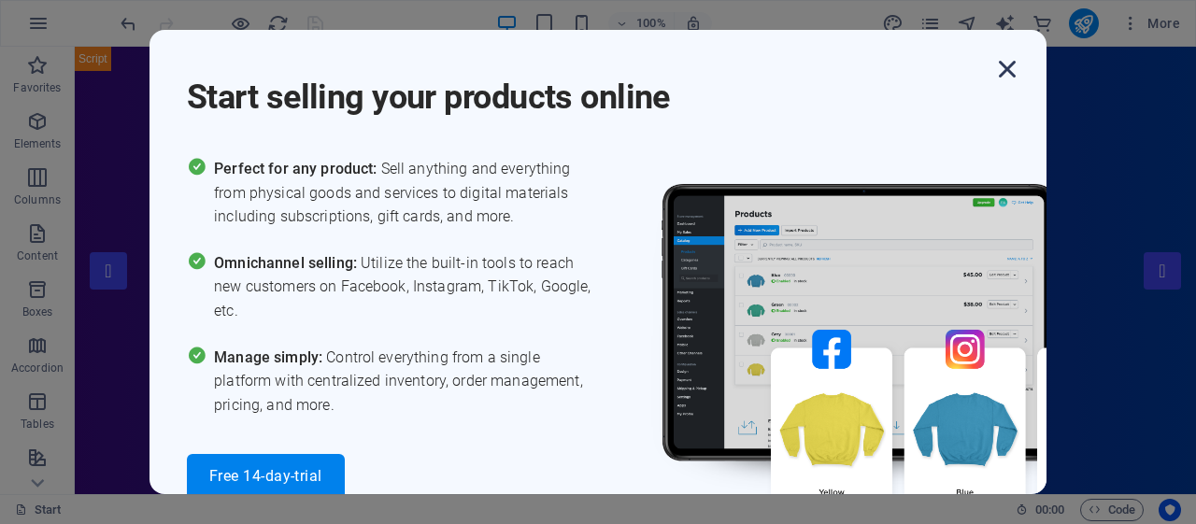
click at [1019, 82] on icon "button" at bounding box center [1008, 69] width 34 height 34
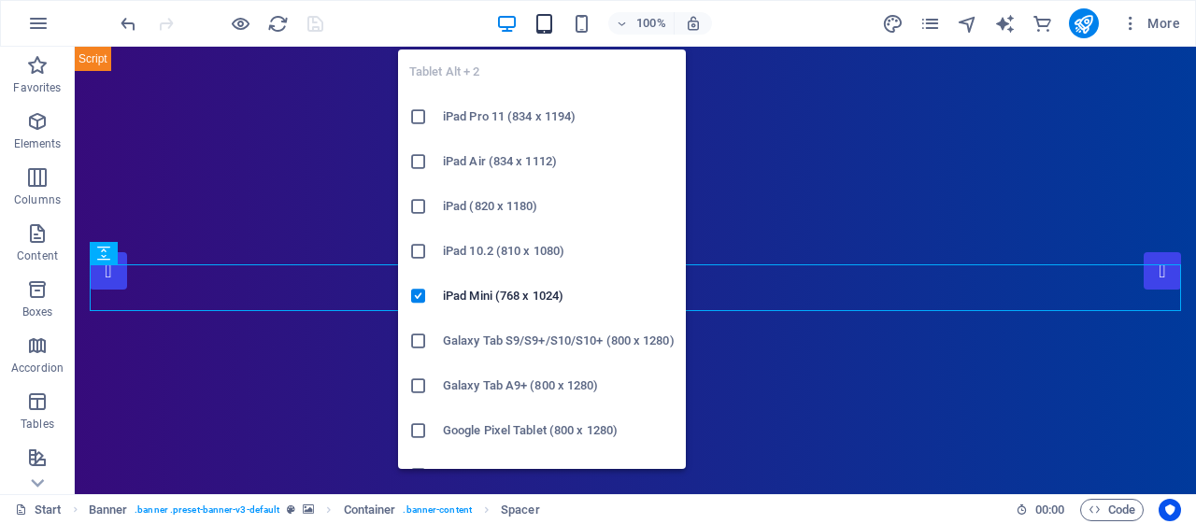
click at [543, 30] on icon "button" at bounding box center [544, 23] width 21 height 21
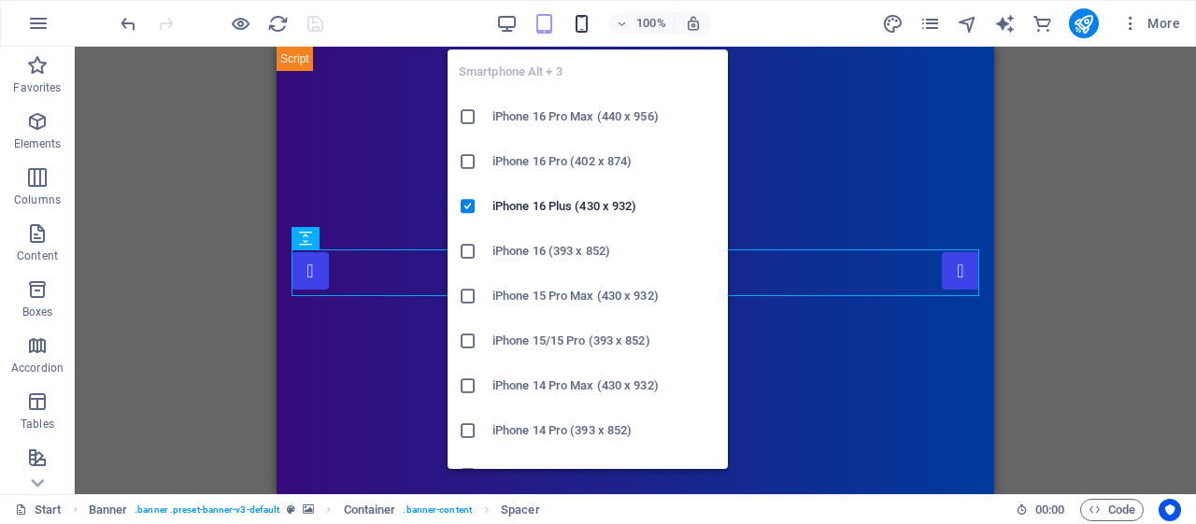
click at [582, 25] on icon "button" at bounding box center [581, 23] width 21 height 21
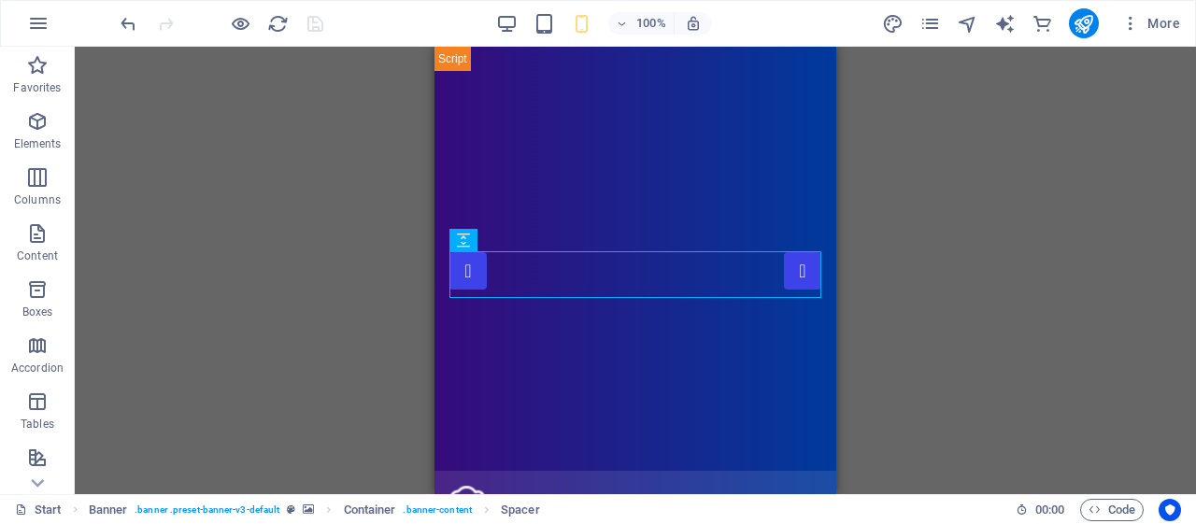
click at [969, 213] on div "H4 Banner Container Menu Banner Menu Bar Container Container Container Image Co…" at bounding box center [636, 271] width 1122 height 448
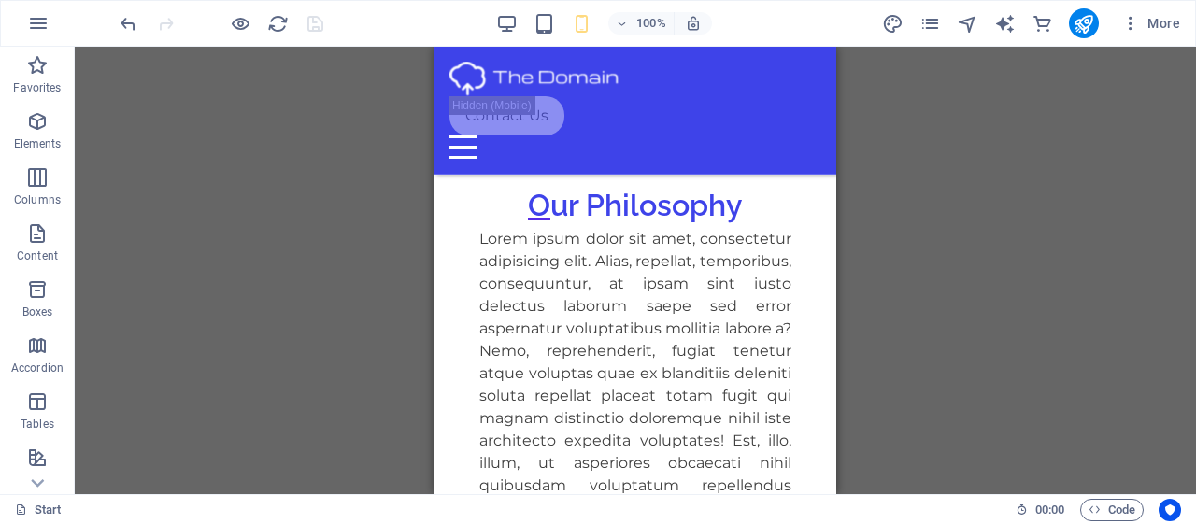
scroll to position [3949, 0]
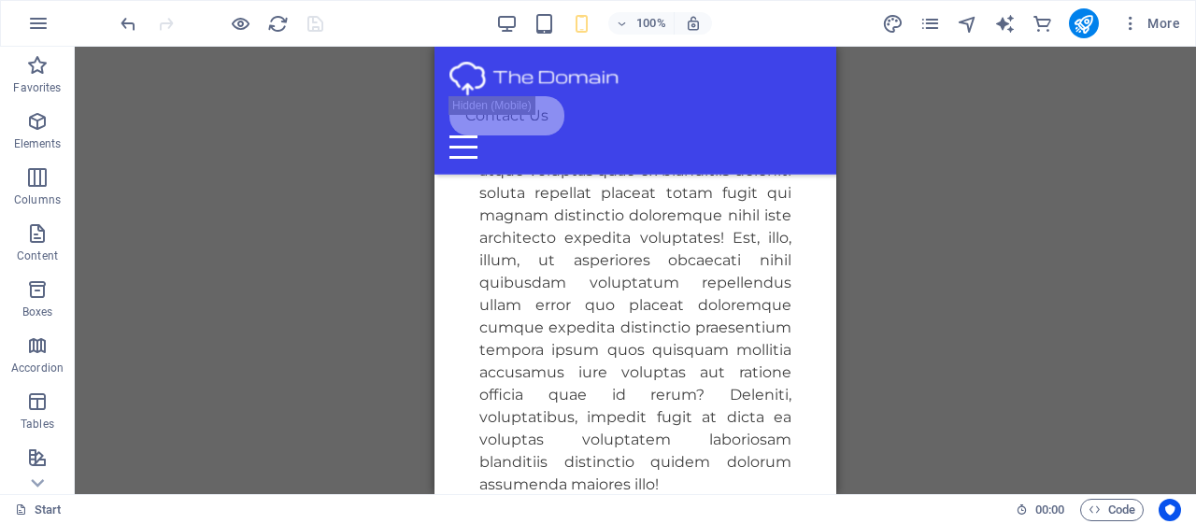
click at [839, 315] on div "H4 Banner Container Menu Banner Menu Bar Container Container Container Image Co…" at bounding box center [636, 271] width 1122 height 448
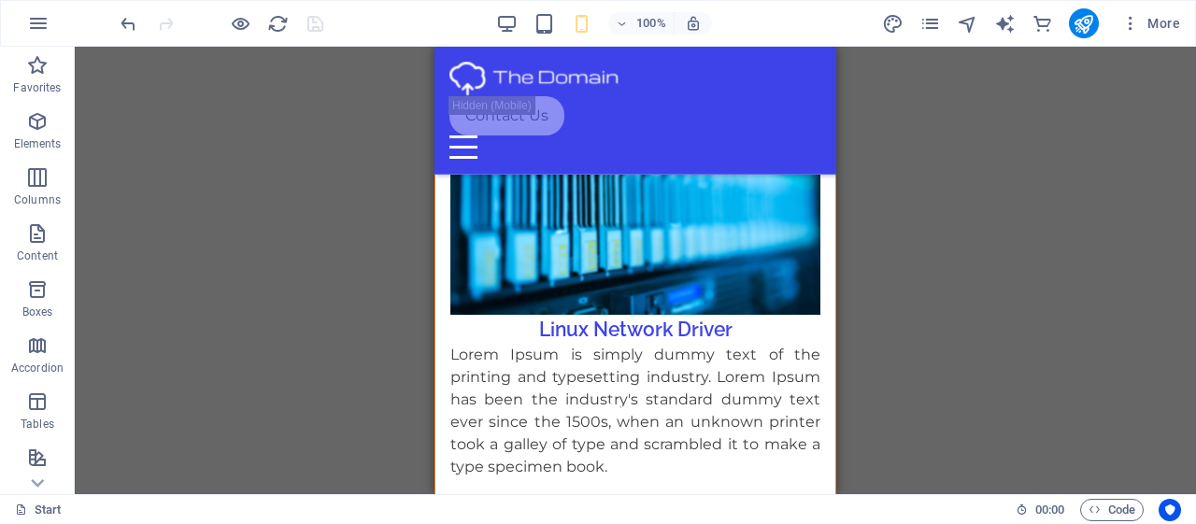
scroll to position [10173, 0]
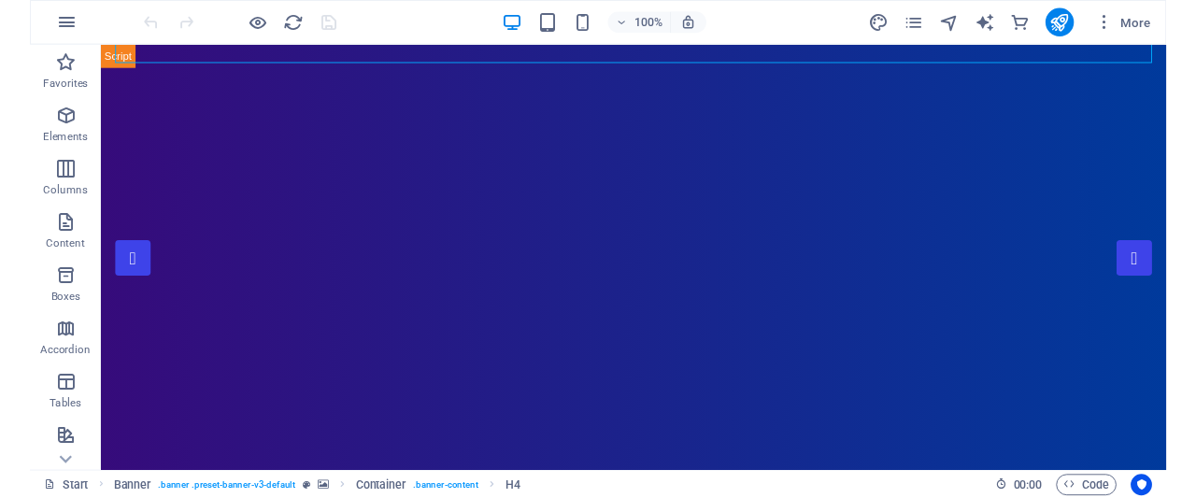
scroll to position [415, 0]
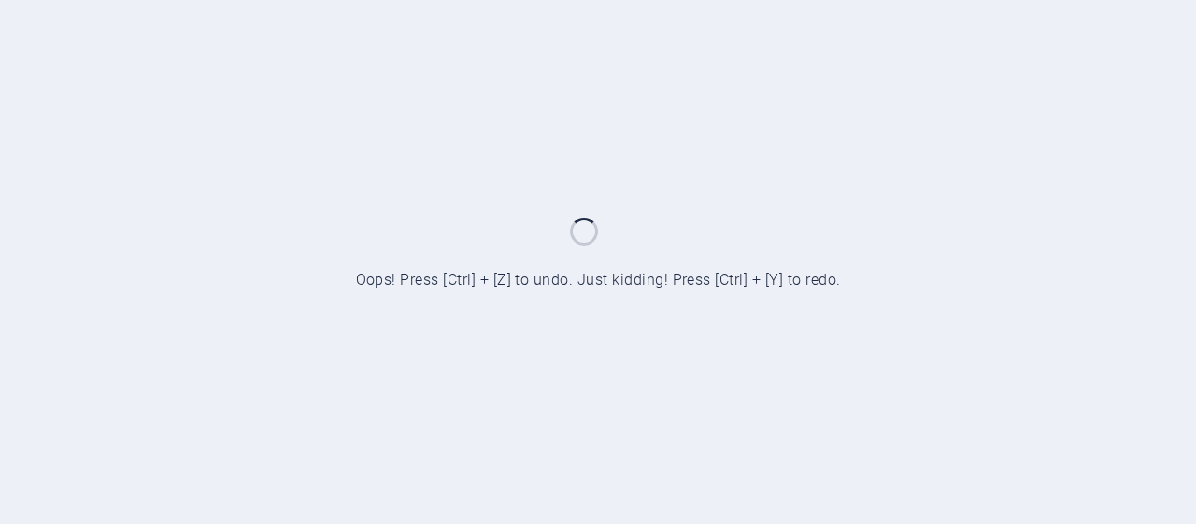
click at [689, 259] on div at bounding box center [598, 262] width 1196 height 524
